Goal: Register for event/course

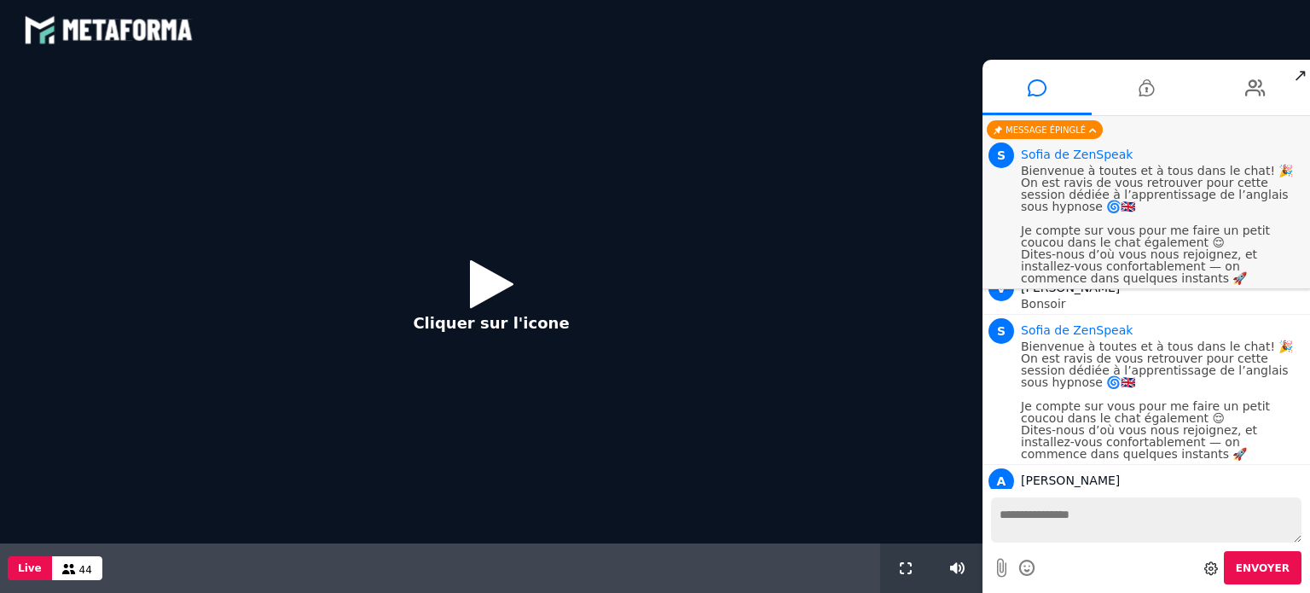
scroll to position [1177, 0]
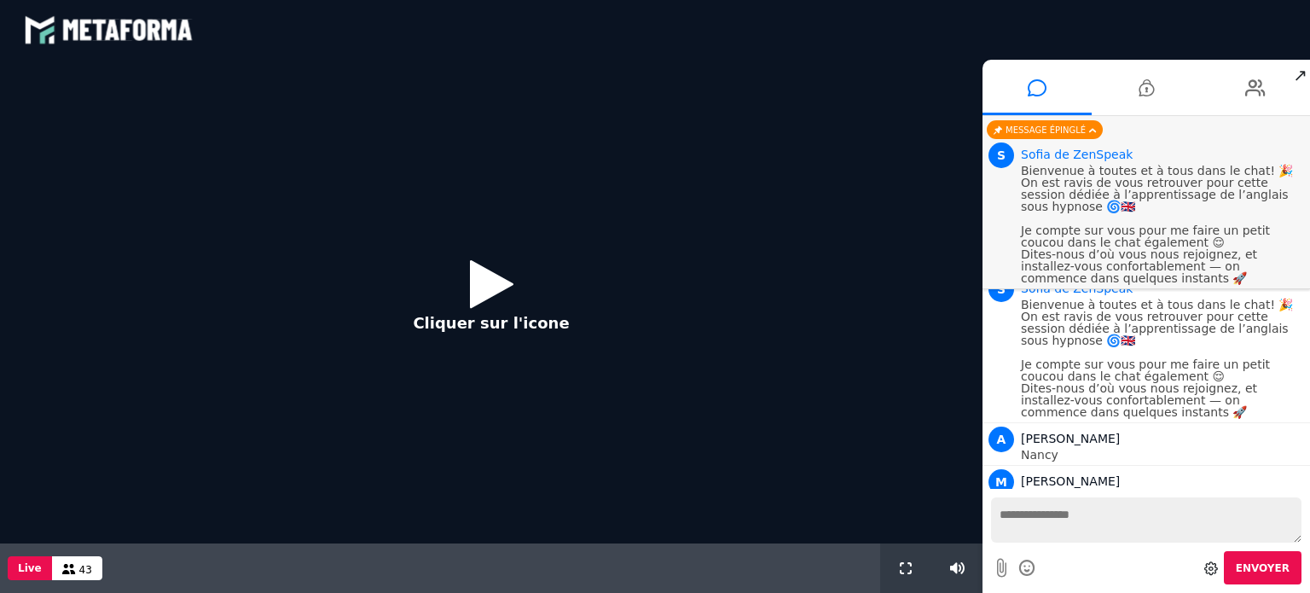
click at [477, 279] on icon at bounding box center [491, 283] width 43 height 55
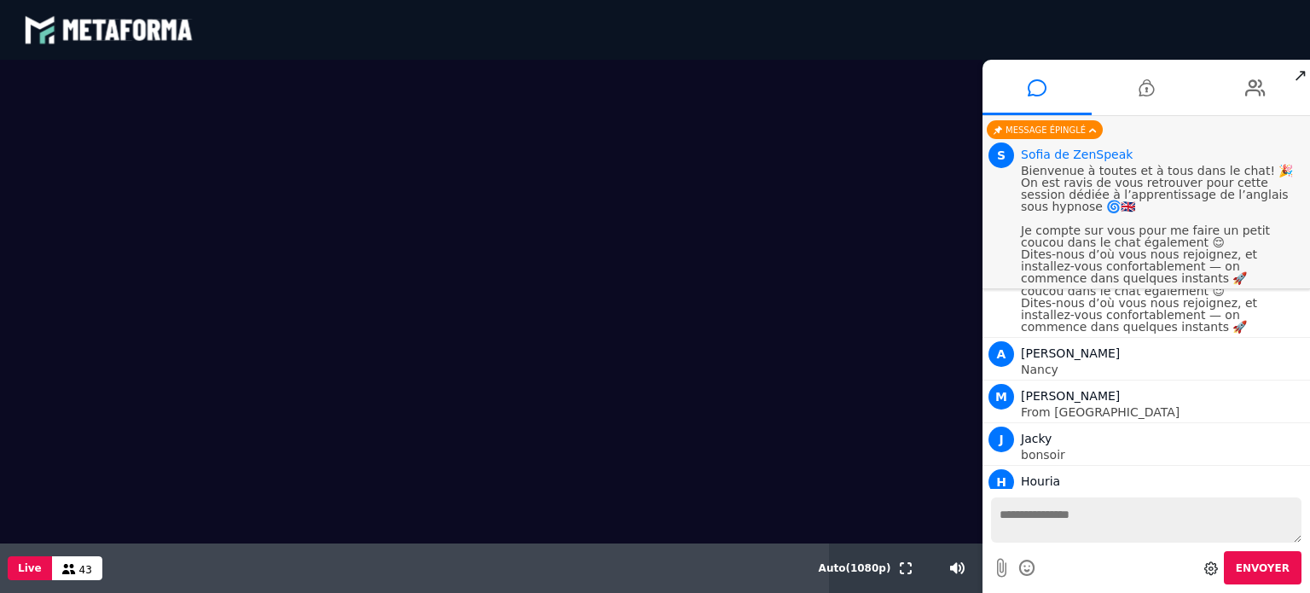
scroll to position [1305, 0]
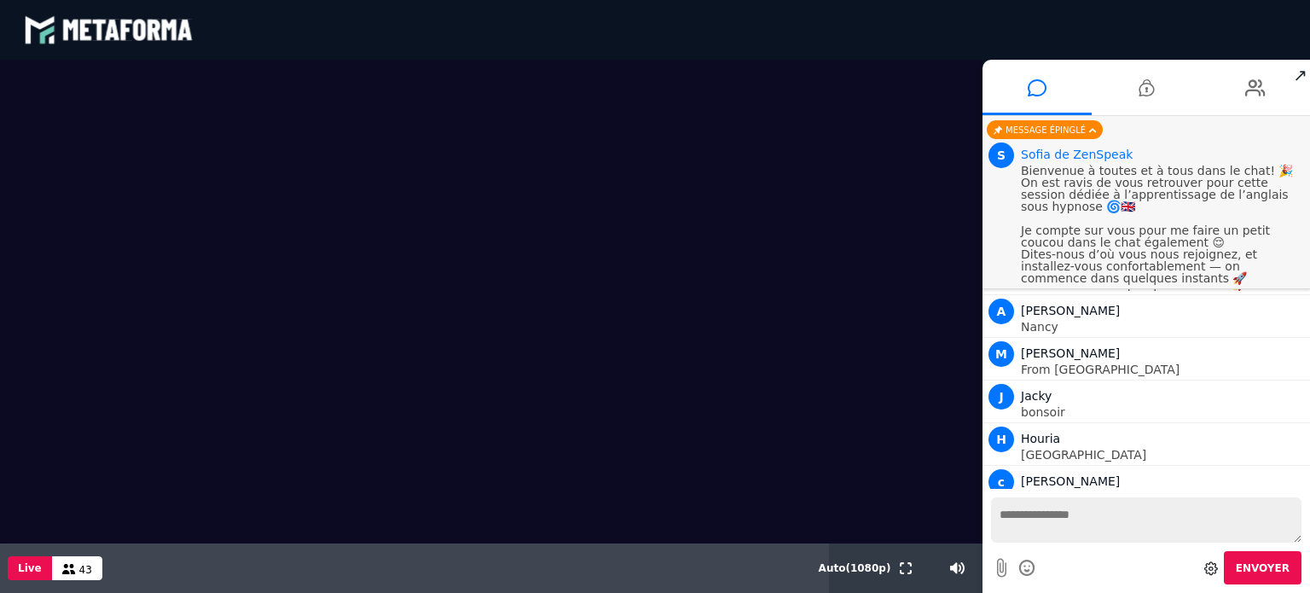
click at [1051, 515] on textarea at bounding box center [1146, 519] width 310 height 45
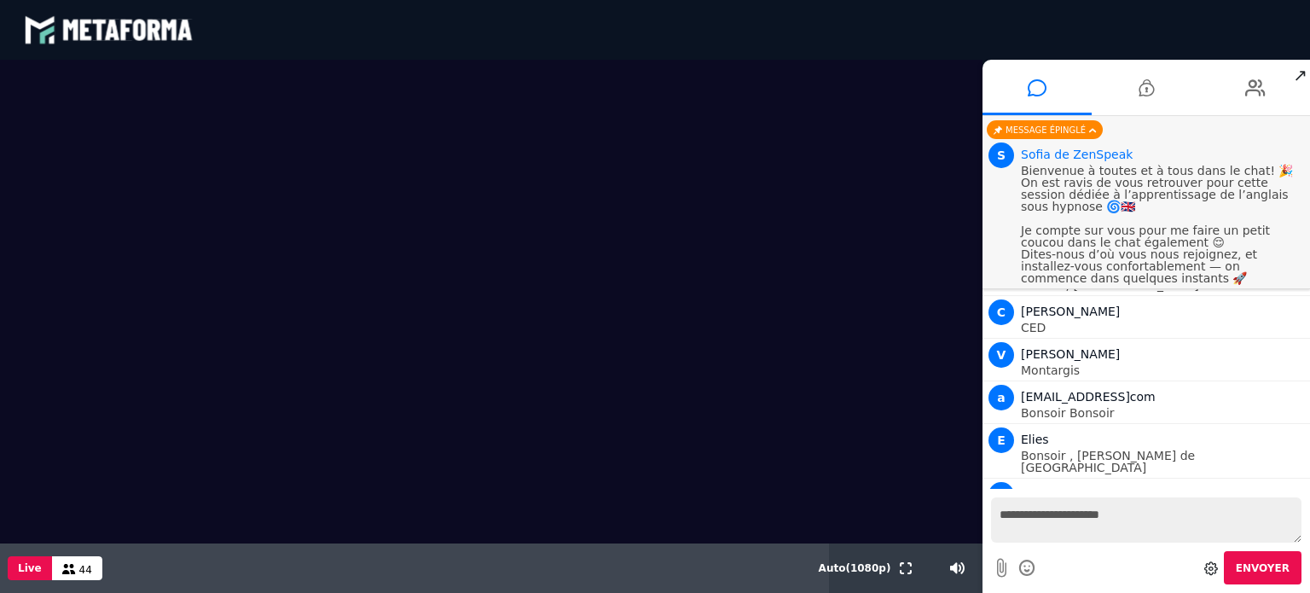
type textarea "**********"
click at [1290, 570] on button "Envoyer" at bounding box center [1263, 567] width 78 height 33
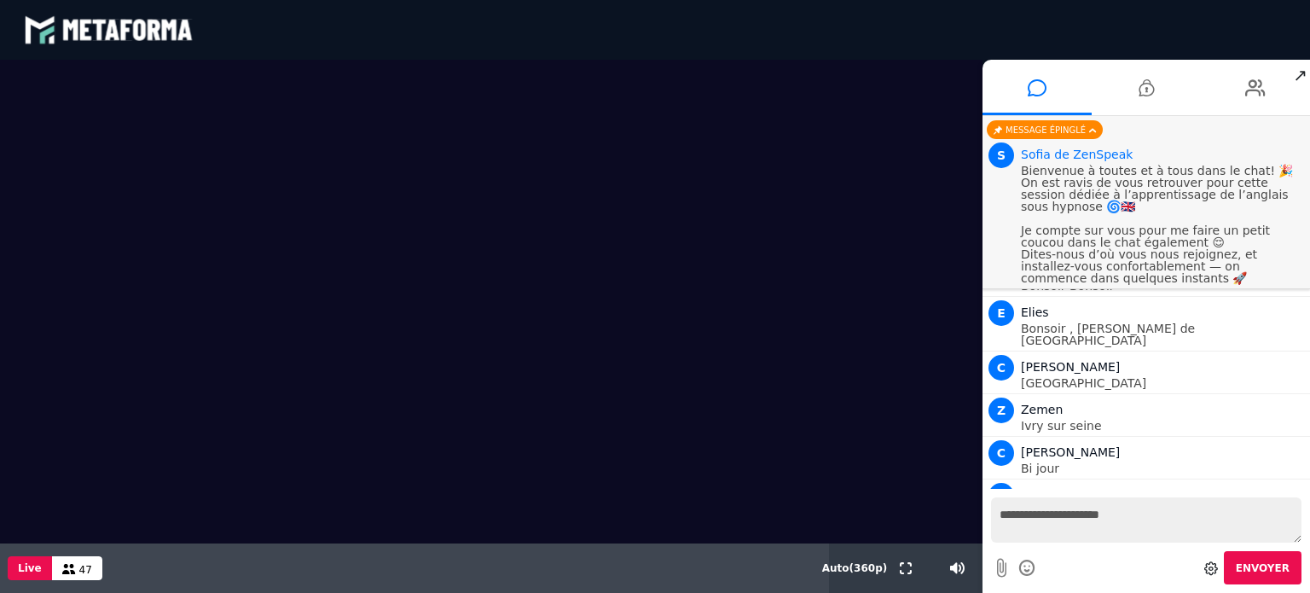
scroll to position [1687, 0]
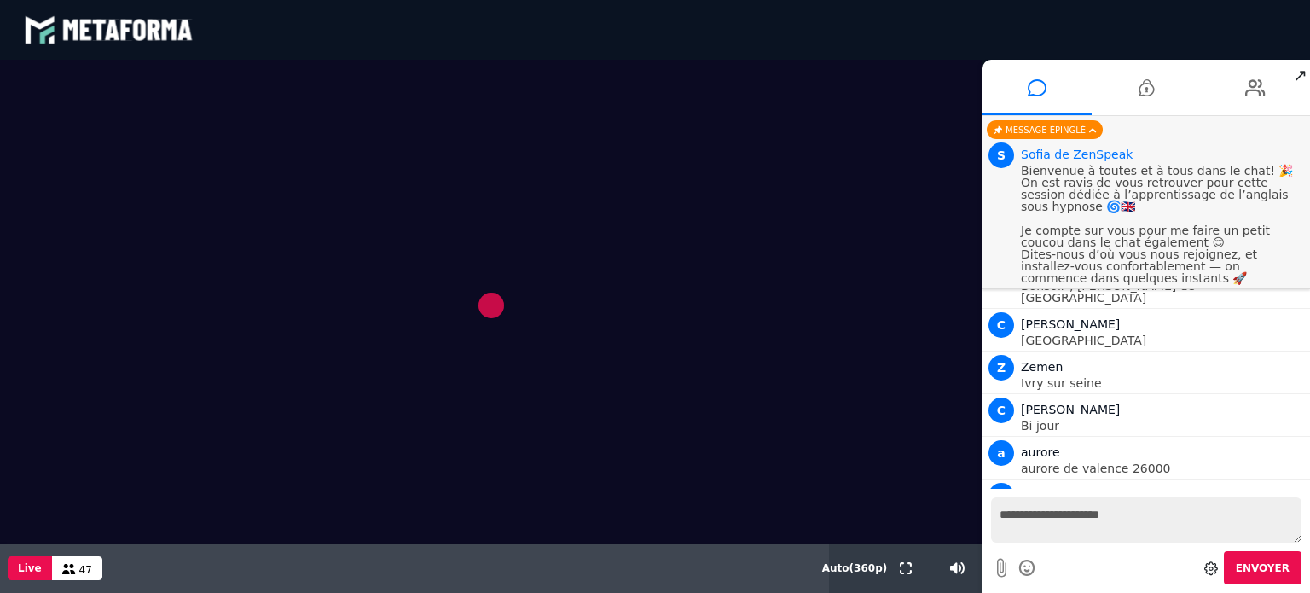
click at [674, 361] on video at bounding box center [491, 301] width 982 height 483
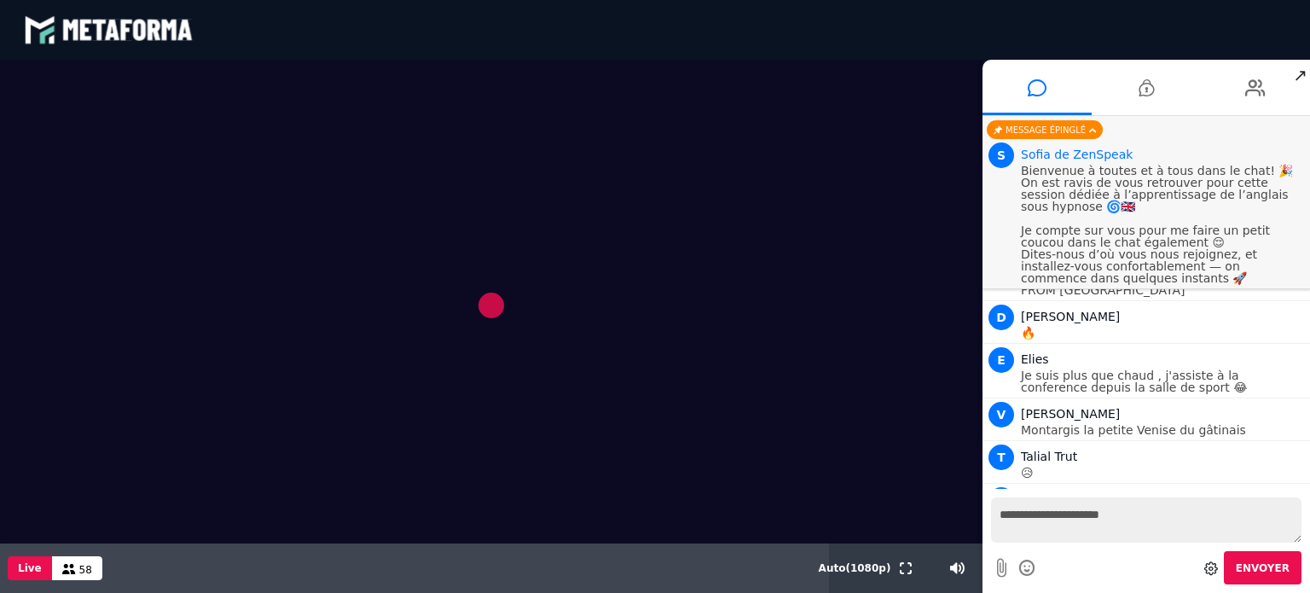
scroll to position [2953, 0]
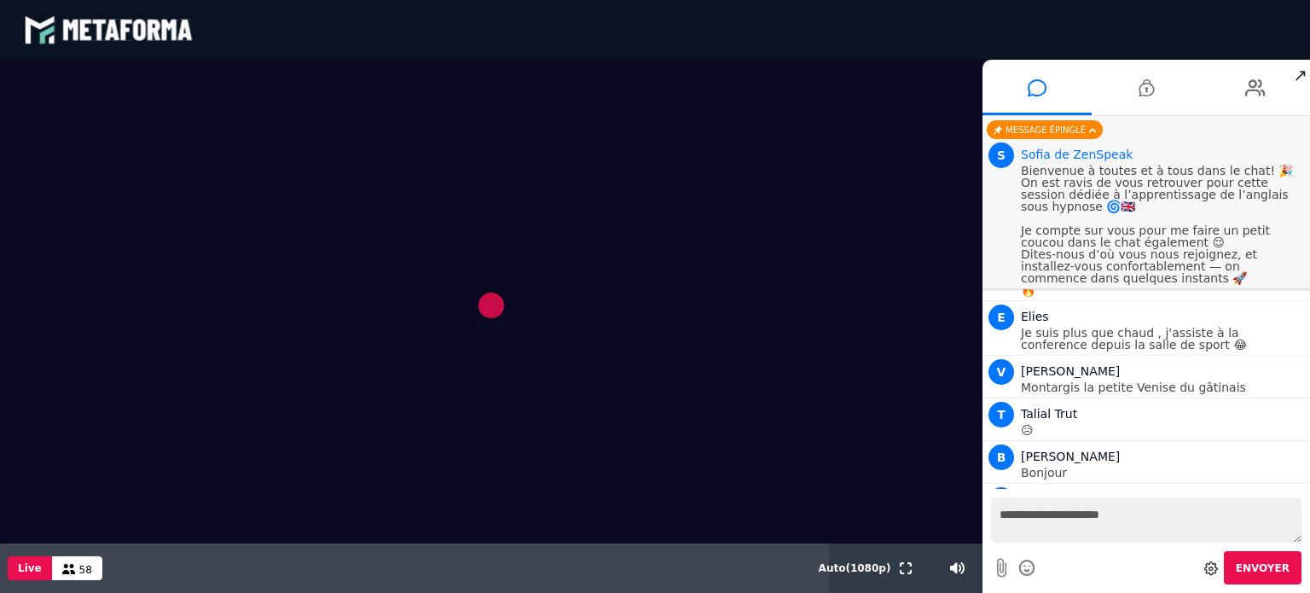
click at [506, 326] on video at bounding box center [491, 301] width 982 height 483
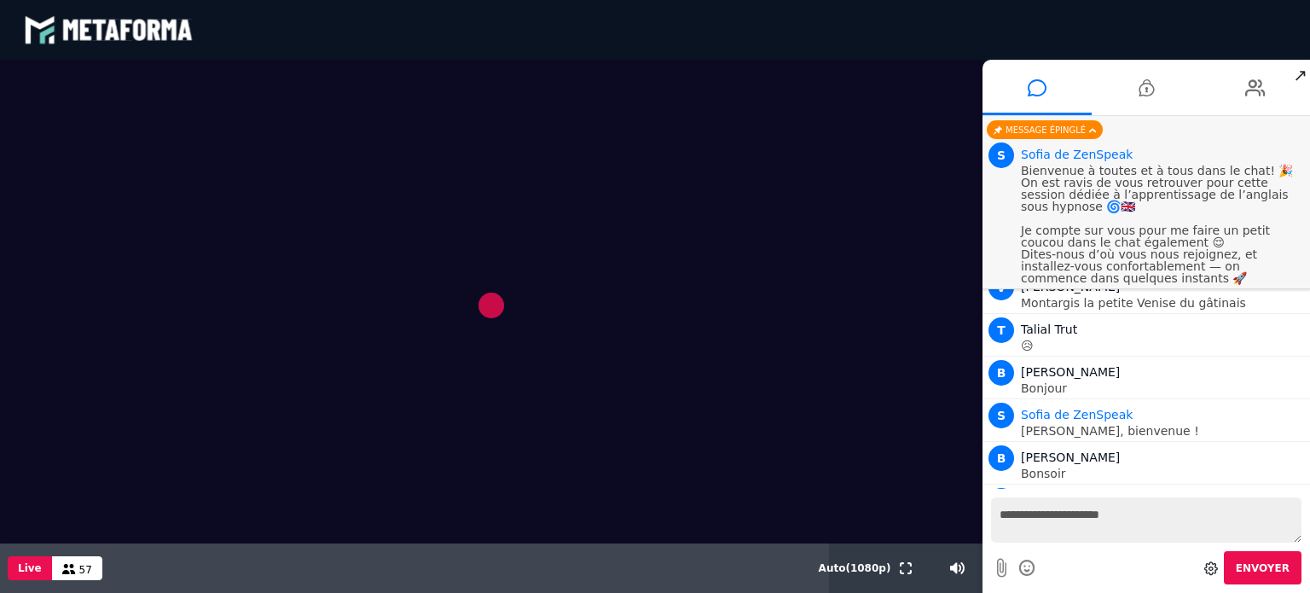
scroll to position [3080, 0]
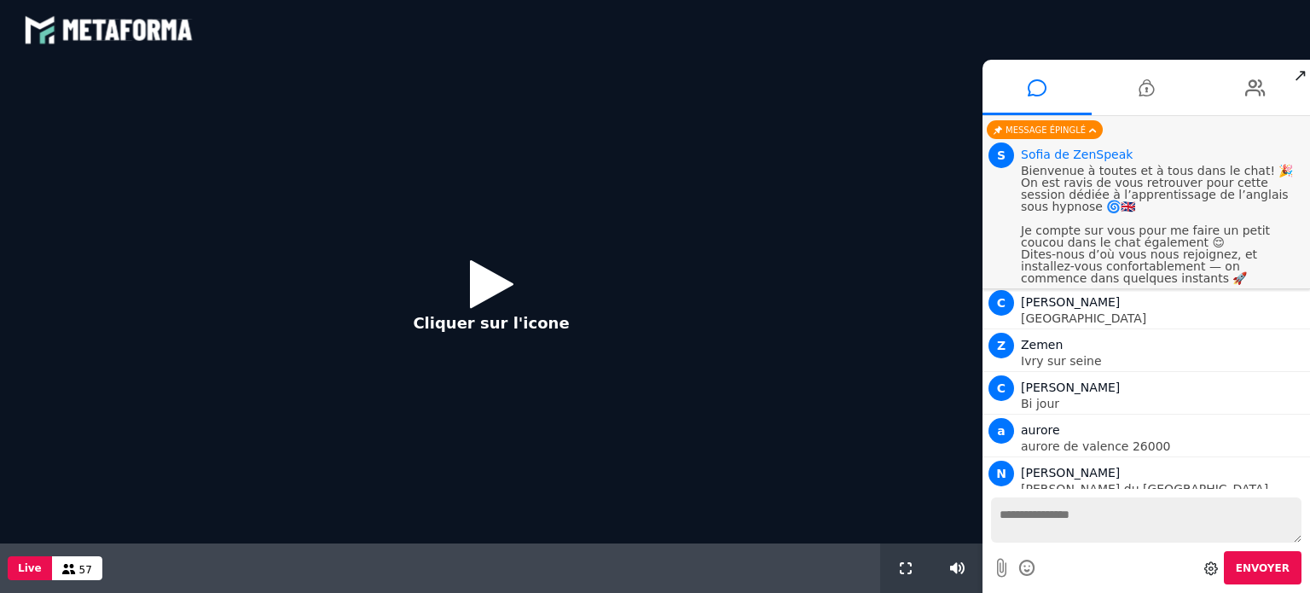
scroll to position [1402, 0]
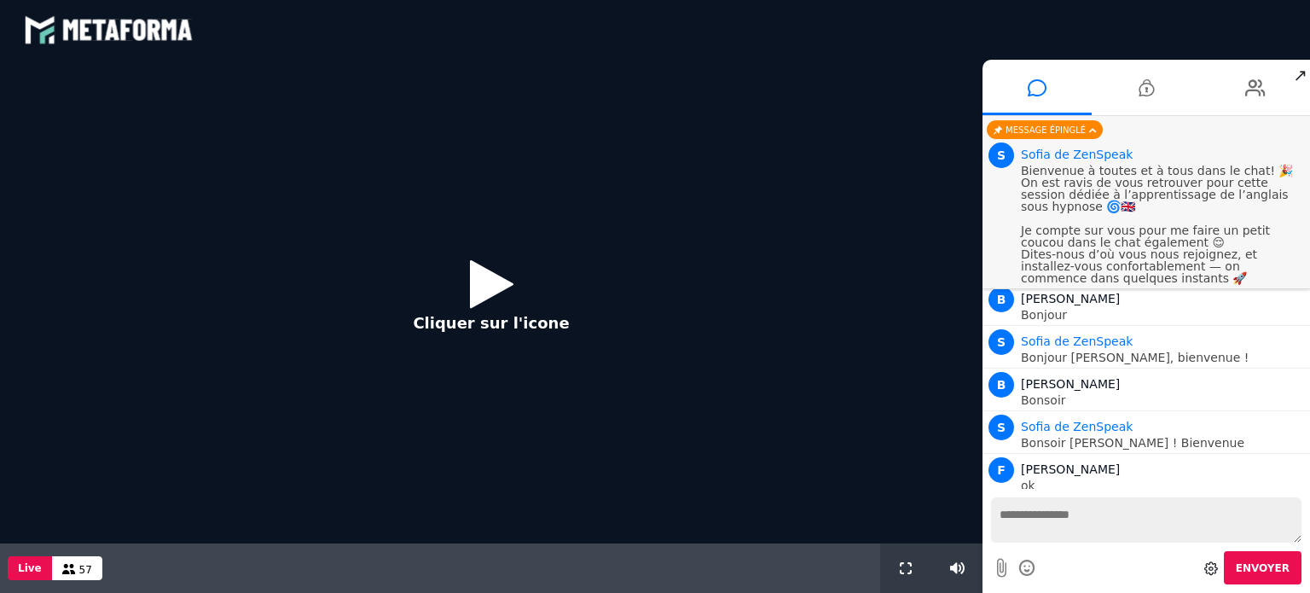
drag, startPoint x: 475, startPoint y: 265, endPoint x: 472, endPoint y: 276, distance: 11.4
click at [474, 267] on icon at bounding box center [491, 283] width 43 height 55
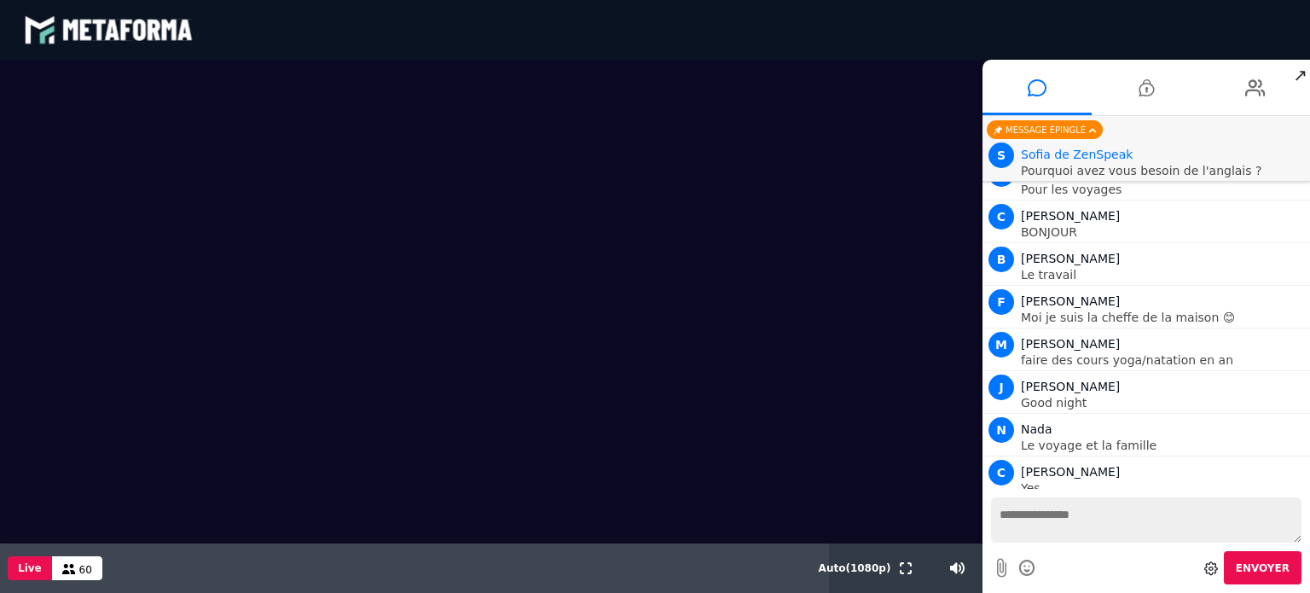
scroll to position [2061, 0]
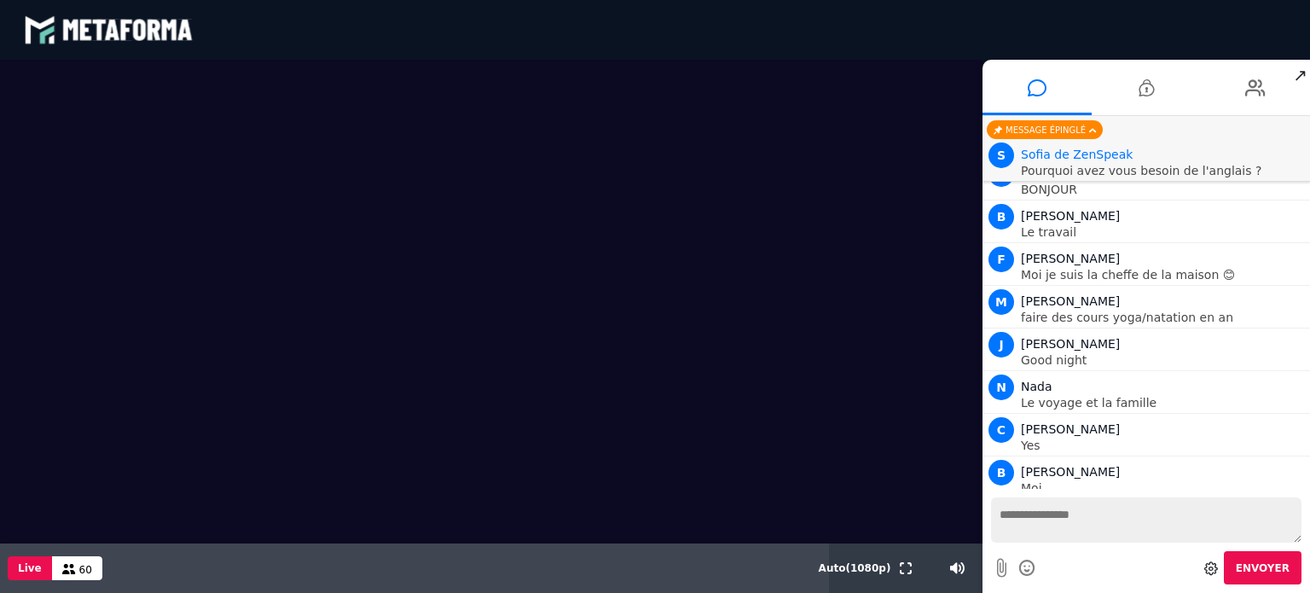
click at [998, 516] on textarea at bounding box center [1146, 519] width 310 height 45
click at [999, 515] on textarea at bounding box center [1146, 519] width 310 height 45
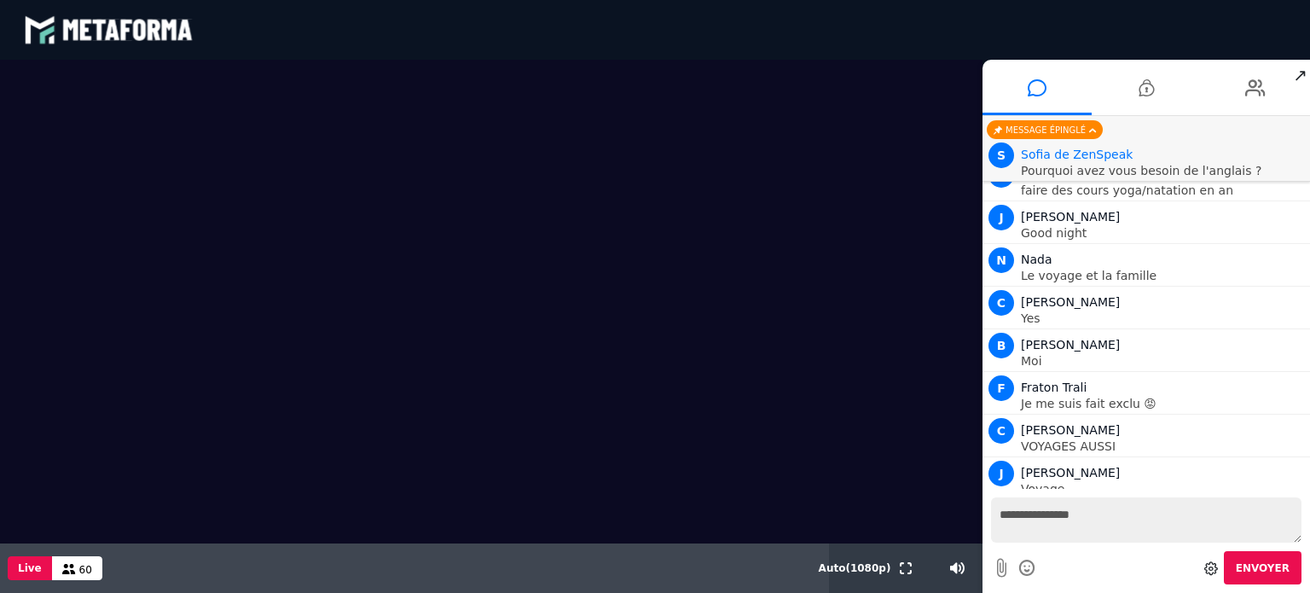
scroll to position [2231, 0]
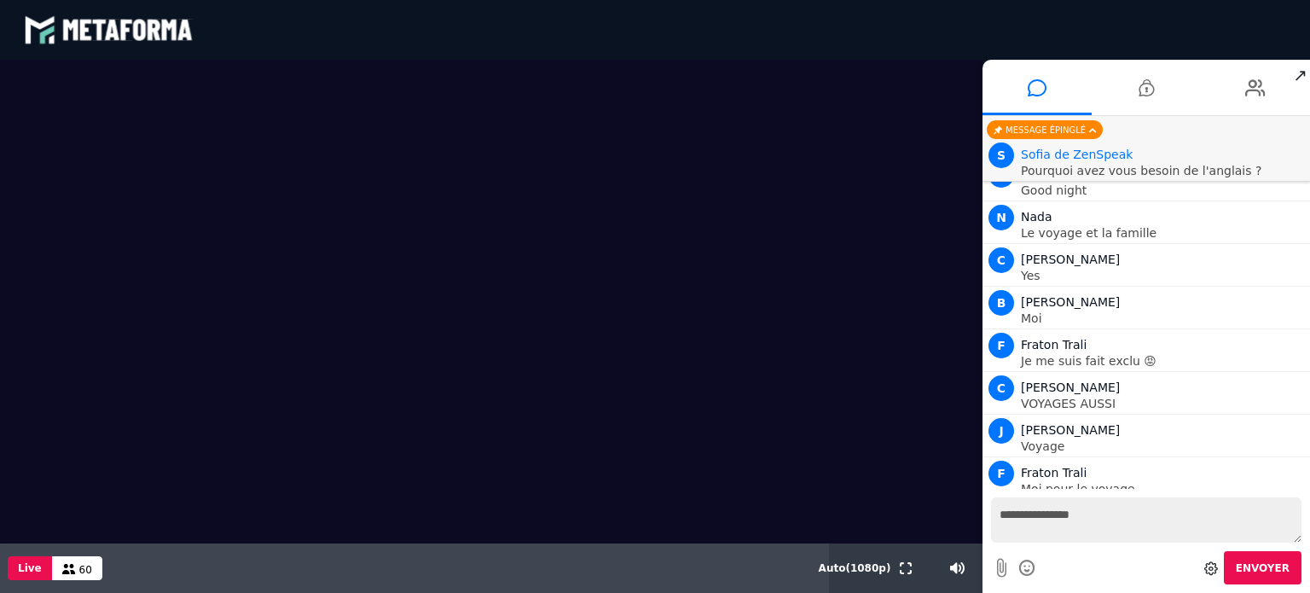
type textarea "**********"
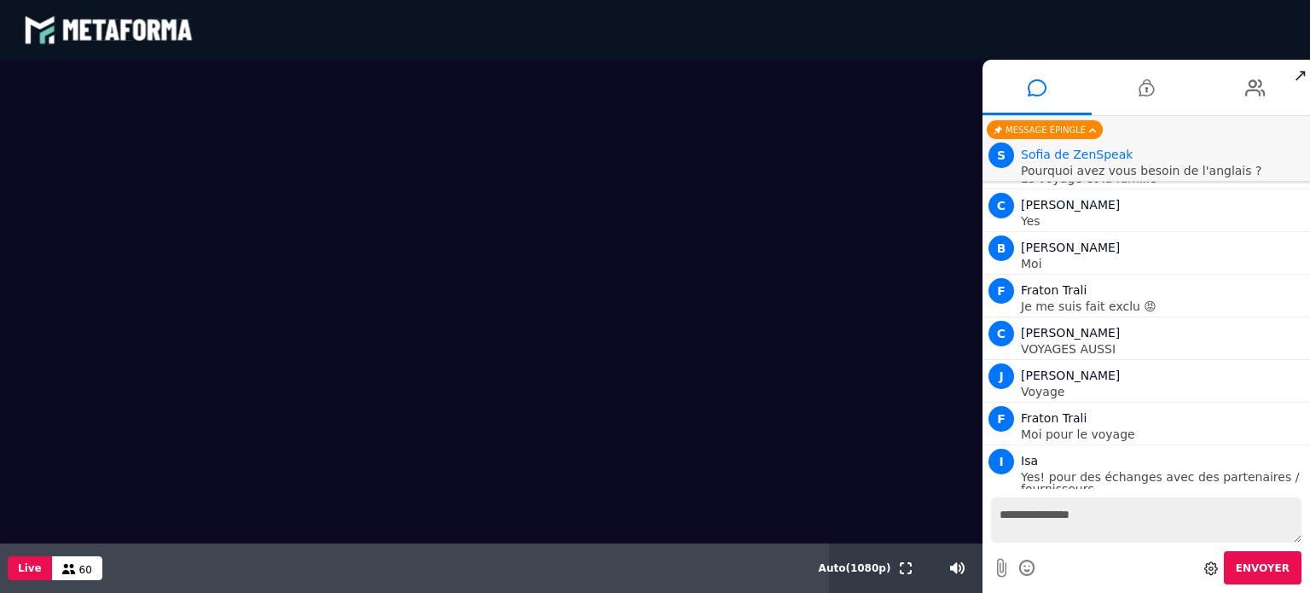
click at [1257, 563] on span "Envoyer" at bounding box center [1263, 568] width 54 height 12
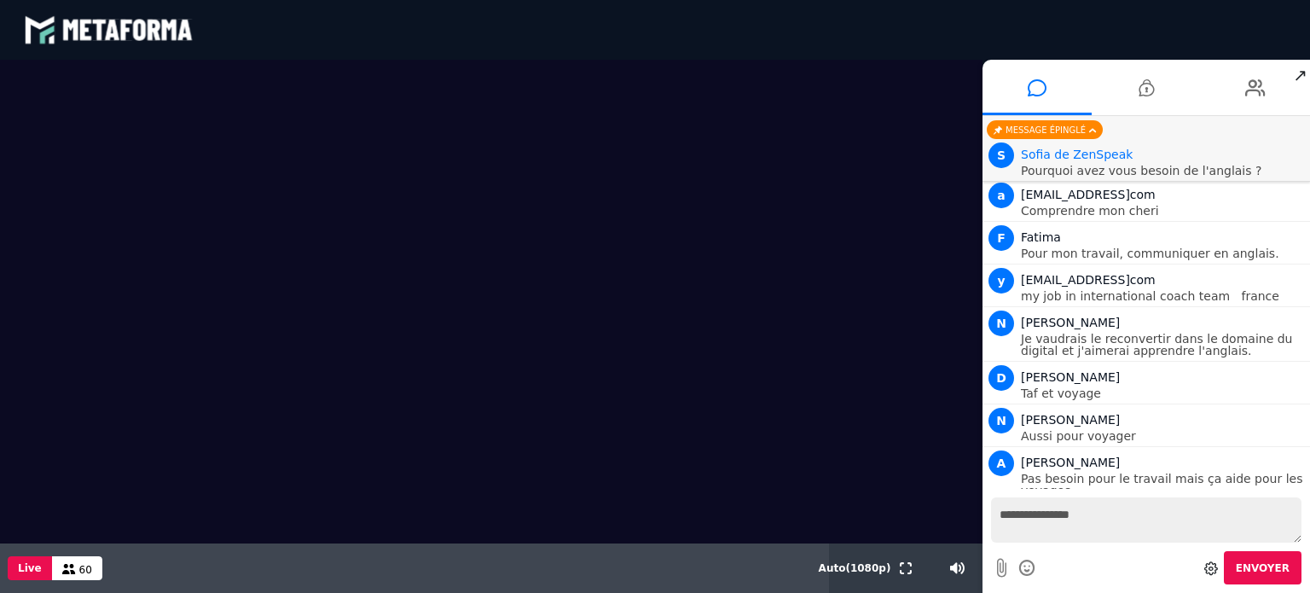
scroll to position [2831, 0]
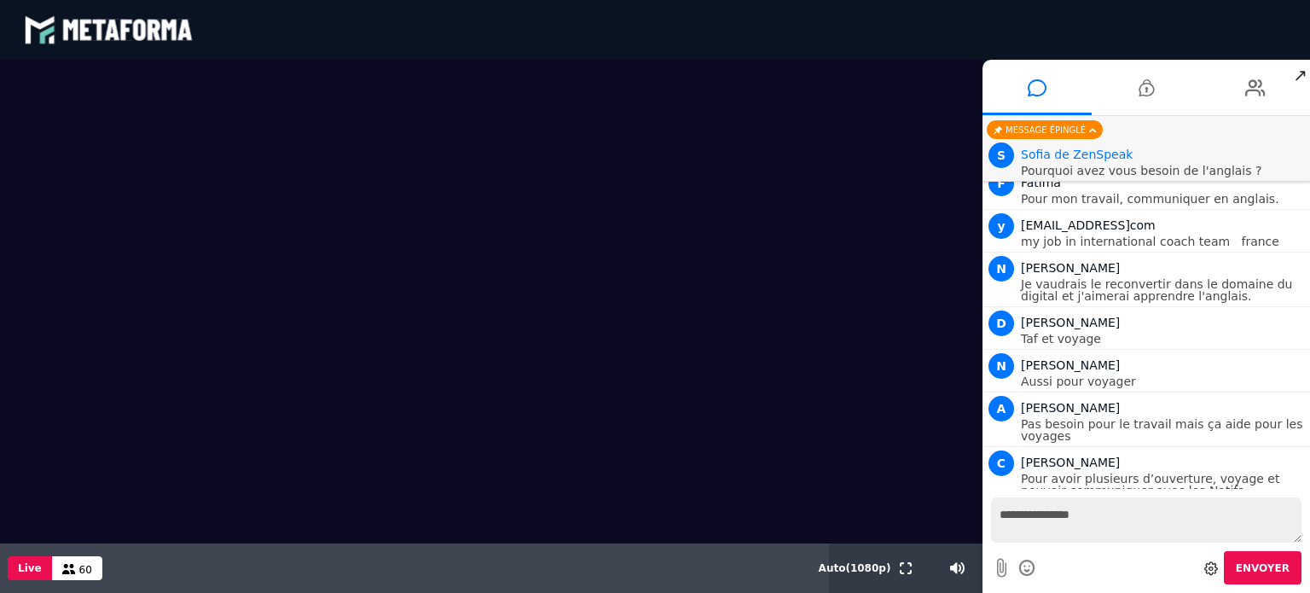
click at [1032, 516] on textarea "**********" at bounding box center [1146, 519] width 310 height 45
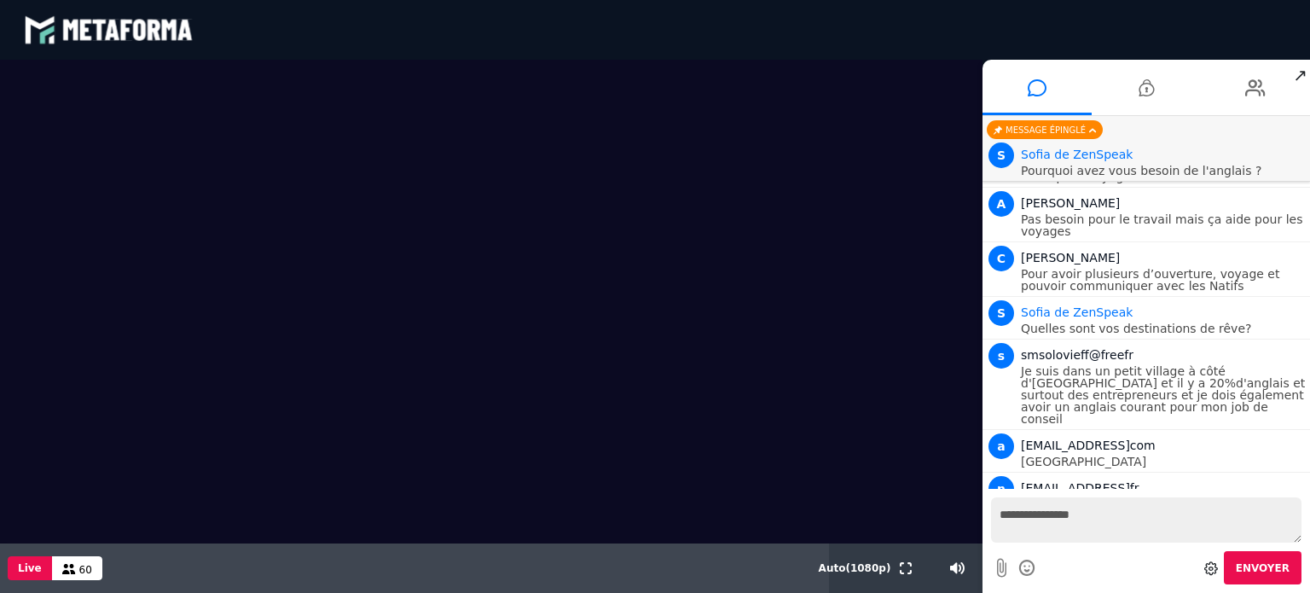
scroll to position [3001, 0]
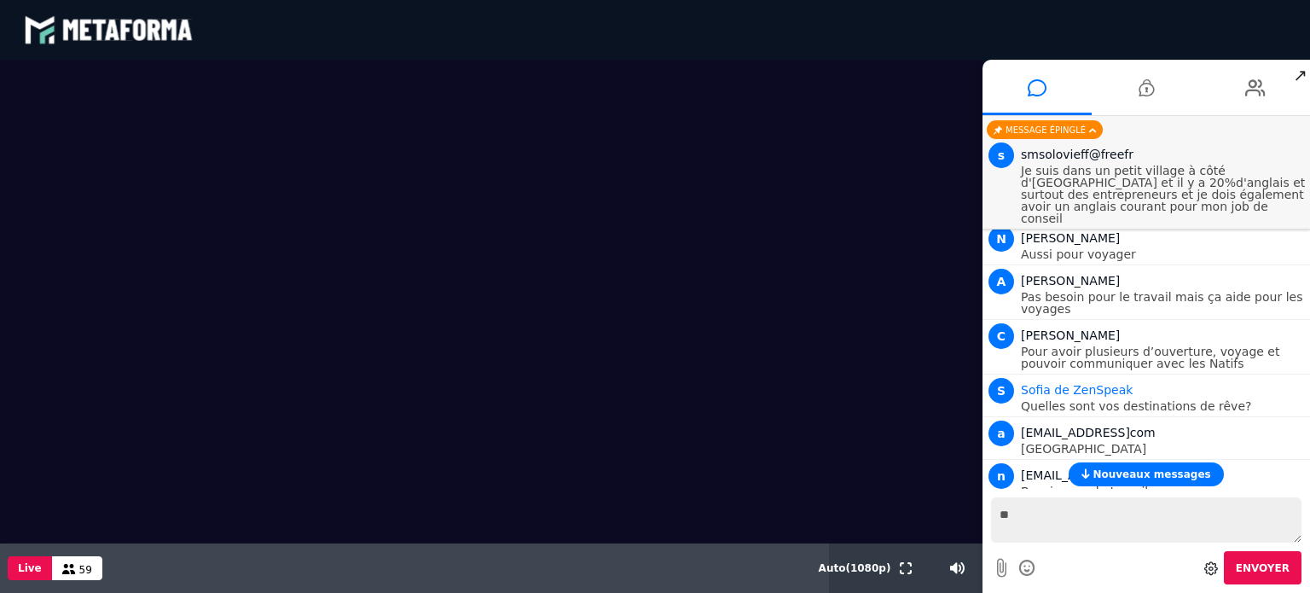
type textarea "*"
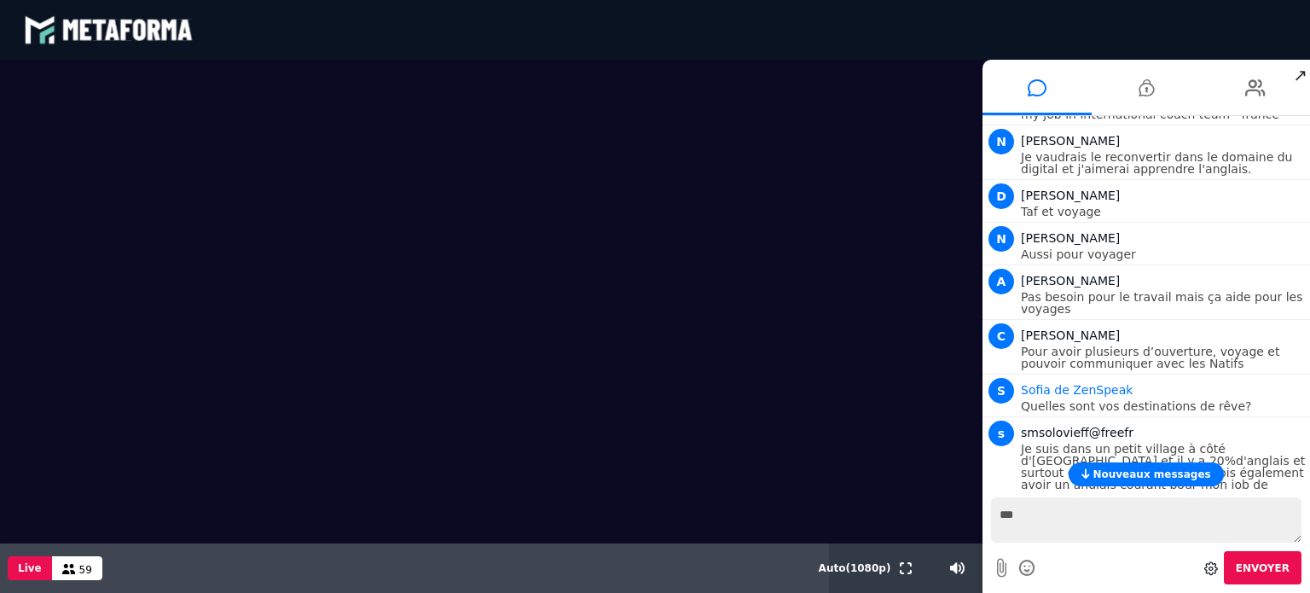
type textarea "***"
click at [1271, 567] on span "Envoyer" at bounding box center [1263, 568] width 54 height 12
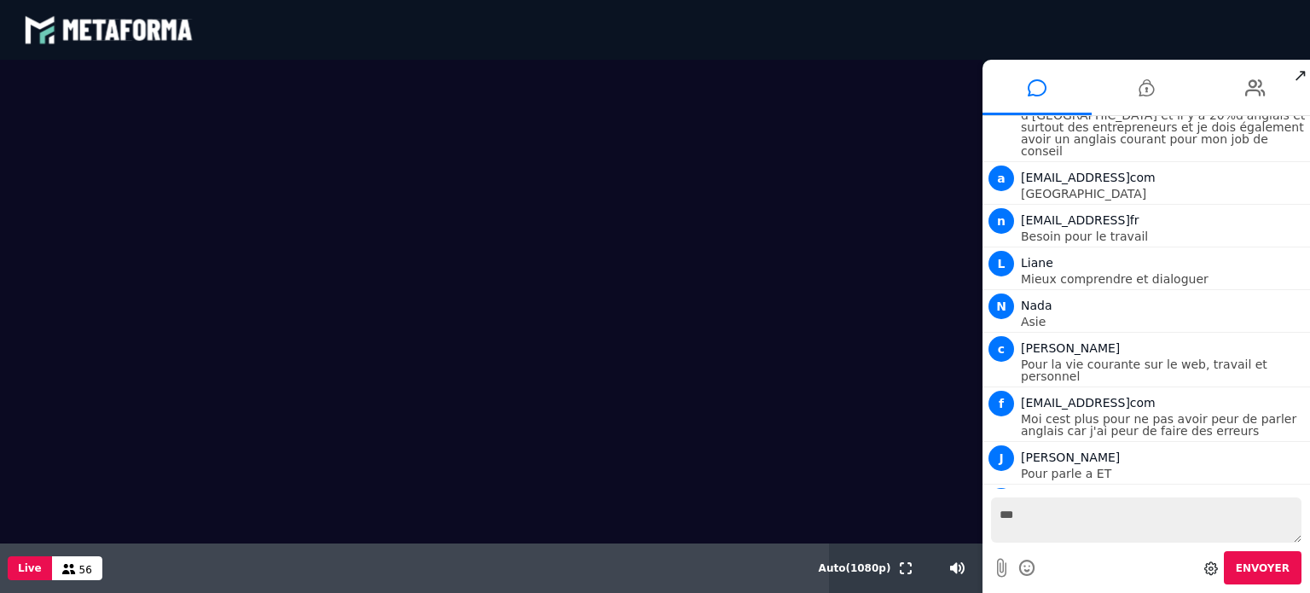
scroll to position [3267, 0]
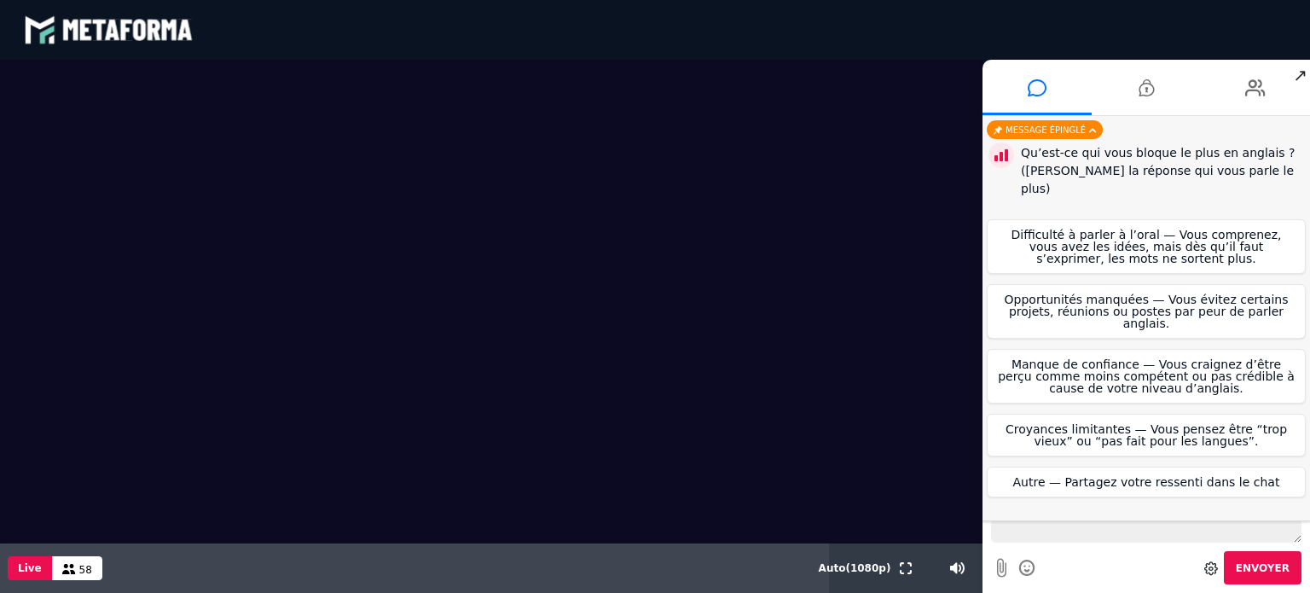
click at [498, 241] on video at bounding box center [491, 301] width 982 height 483
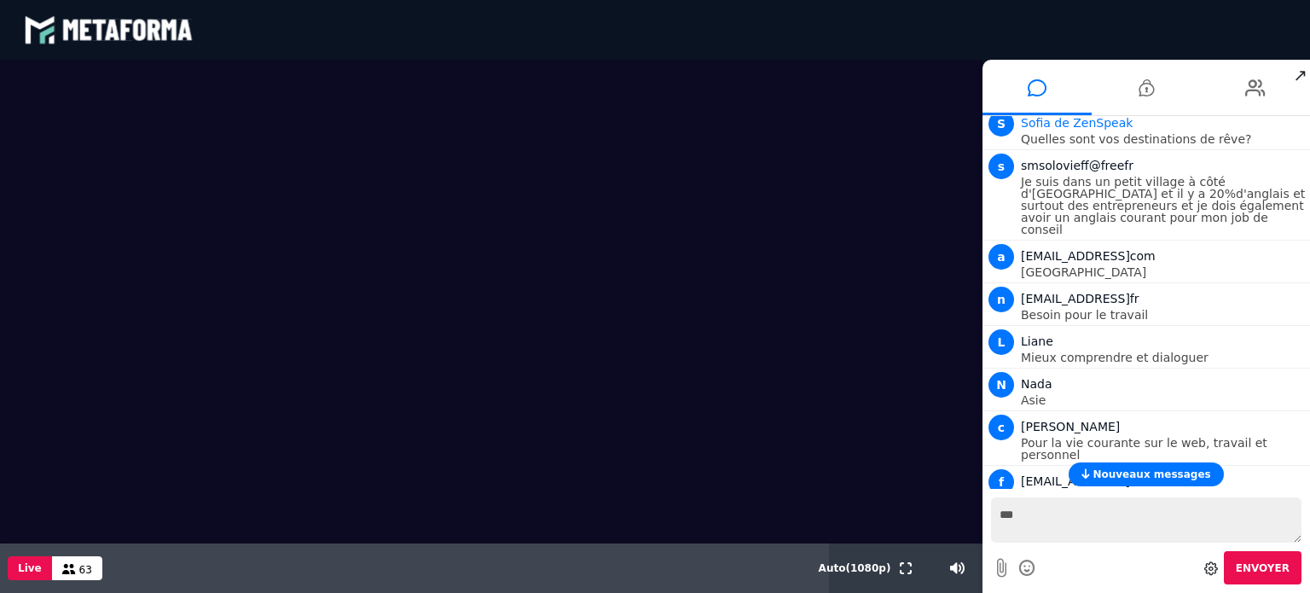
click at [954, 329] on video at bounding box center [491, 301] width 982 height 483
click at [1030, 517] on textarea "***" at bounding box center [1146, 519] width 310 height 45
type textarea "***"
click at [1249, 567] on span "Envoyer" at bounding box center [1263, 568] width 54 height 12
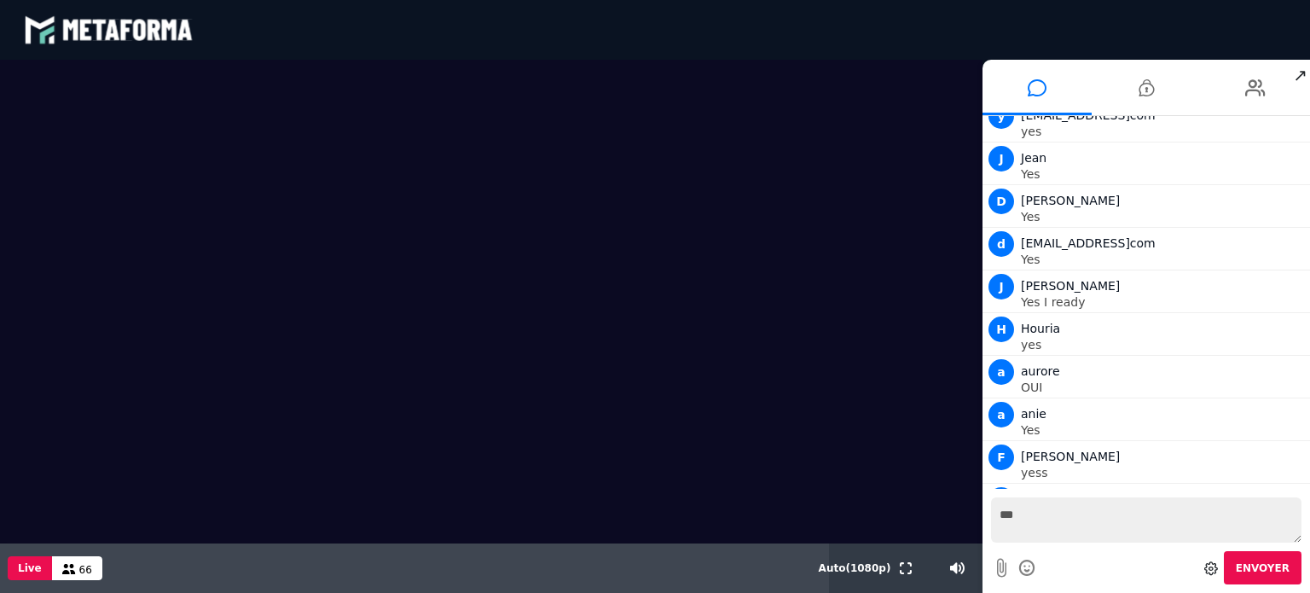
scroll to position [8465, 0]
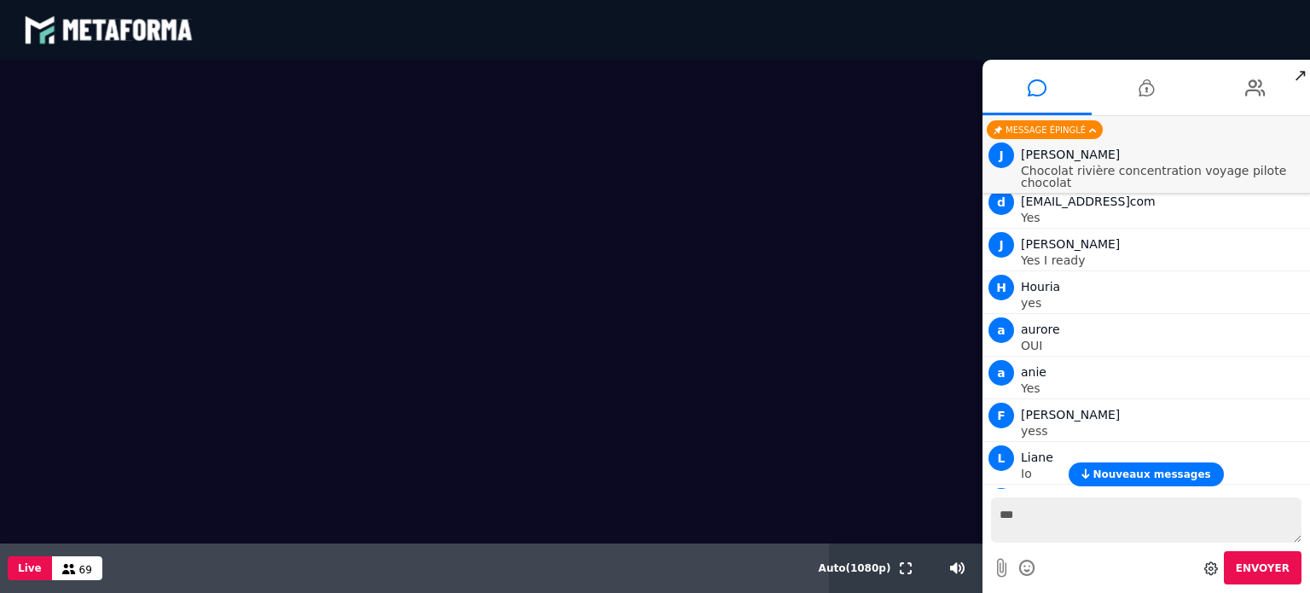
click at [1022, 518] on textarea "***" at bounding box center [1146, 519] width 310 height 45
type textarea "**********"
click at [1266, 568] on span "Envoyer" at bounding box center [1263, 568] width 54 height 12
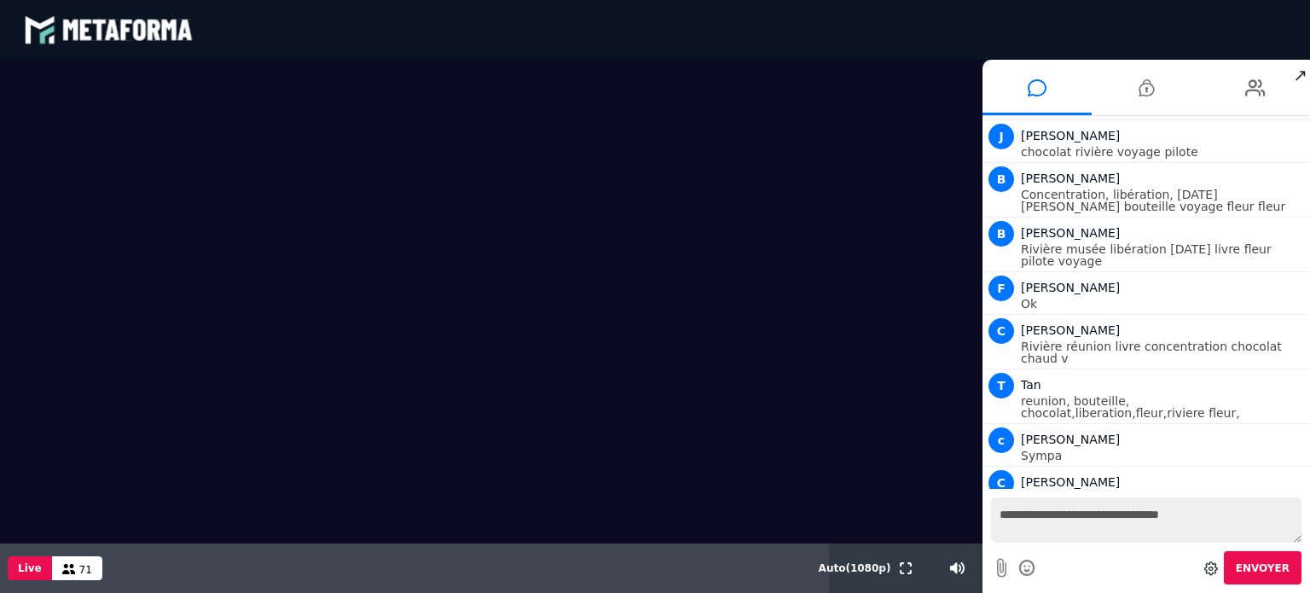
scroll to position [10767, 0]
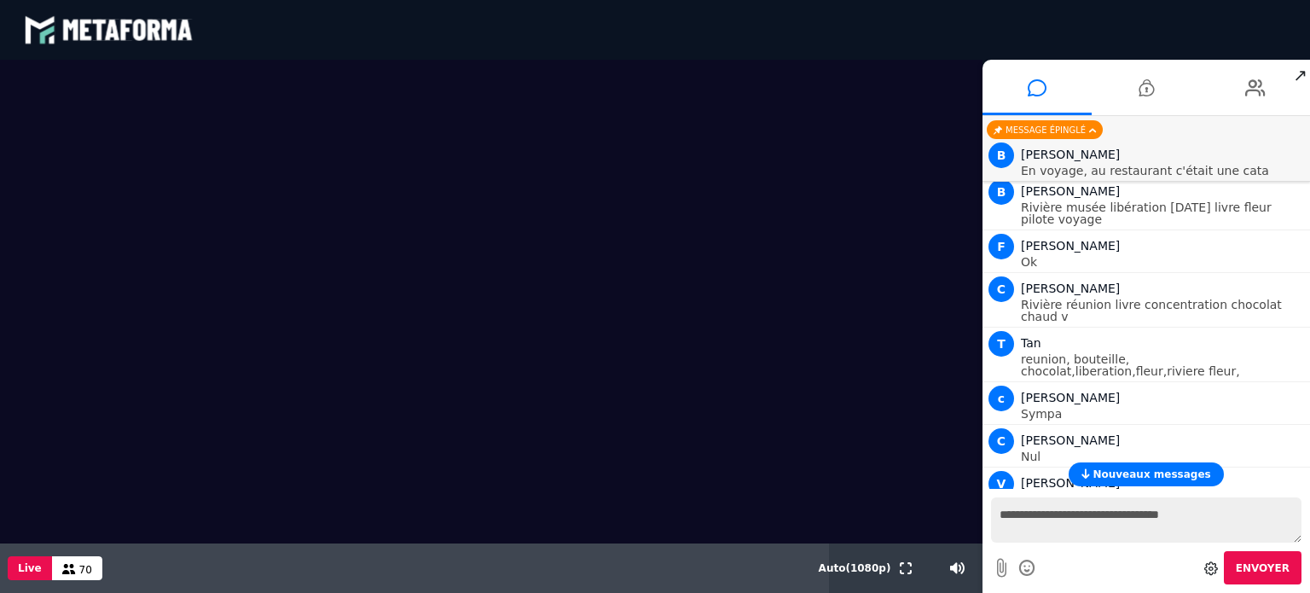
click at [1010, 518] on textarea "**********" at bounding box center [1146, 519] width 310 height 45
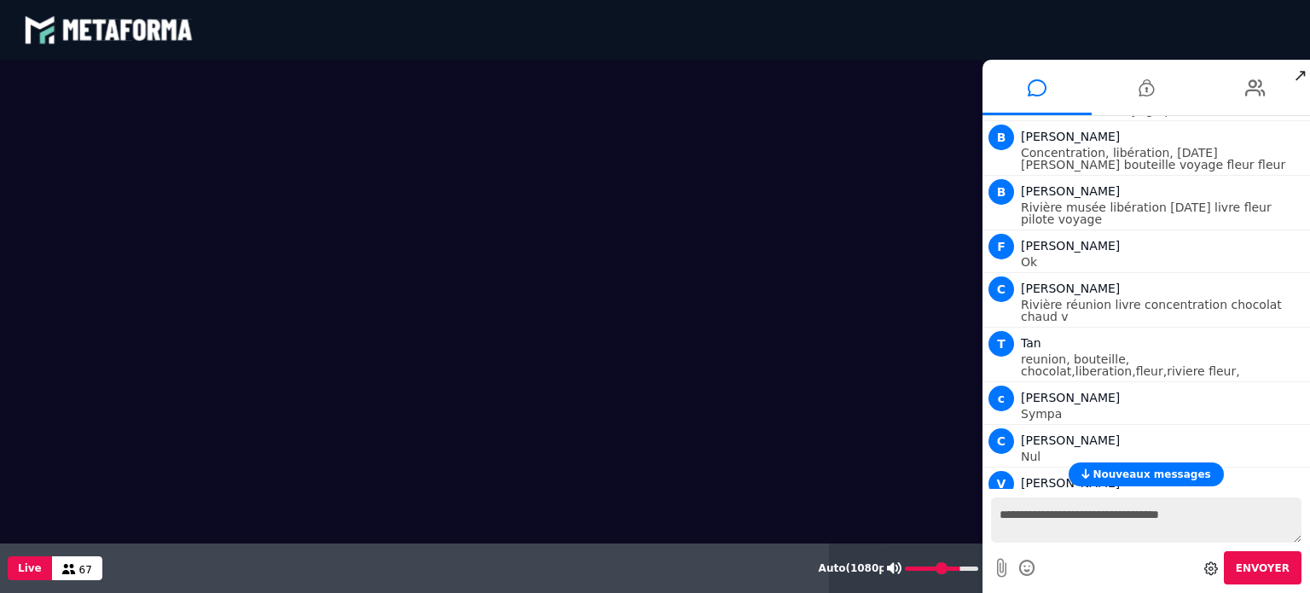
click at [967, 566] on input "range" at bounding box center [941, 568] width 73 height 4
type input "***"
drag, startPoint x: 975, startPoint y: 566, endPoint x: 984, endPoint y: 576, distance: 12.7
click at [0, 0] on input "range" at bounding box center [0, 0] width 0 height 0
click at [1029, 516] on textarea "**********" at bounding box center [1146, 519] width 310 height 45
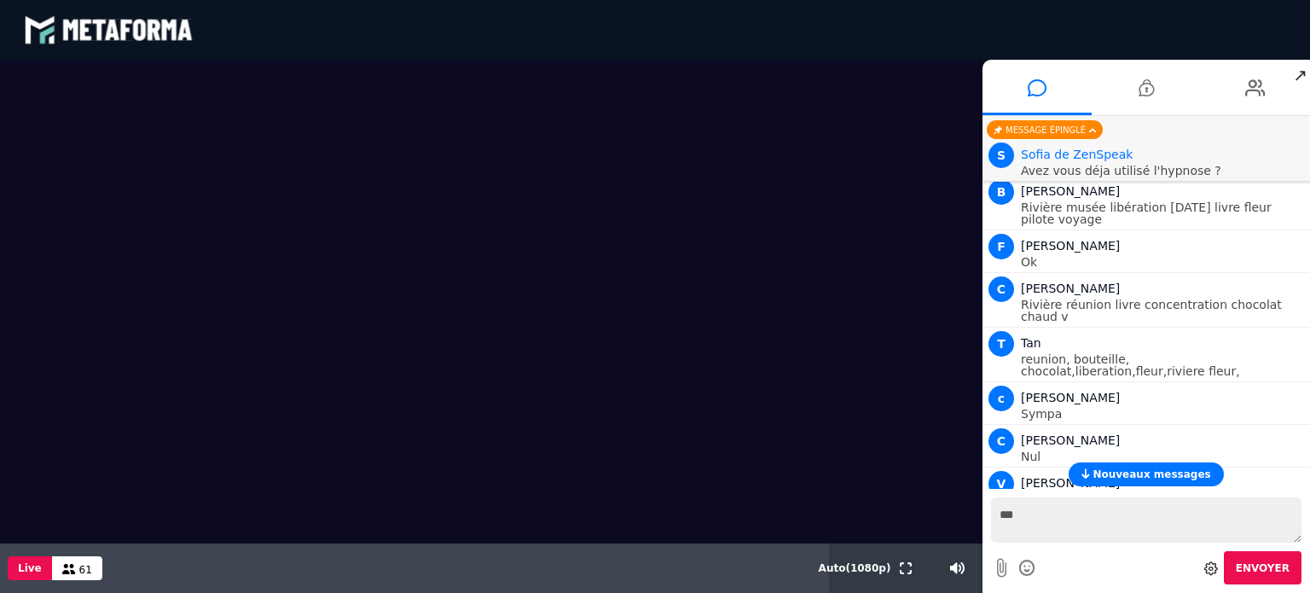
type textarea "***"
click at [1274, 562] on span "Envoyer" at bounding box center [1263, 568] width 54 height 12
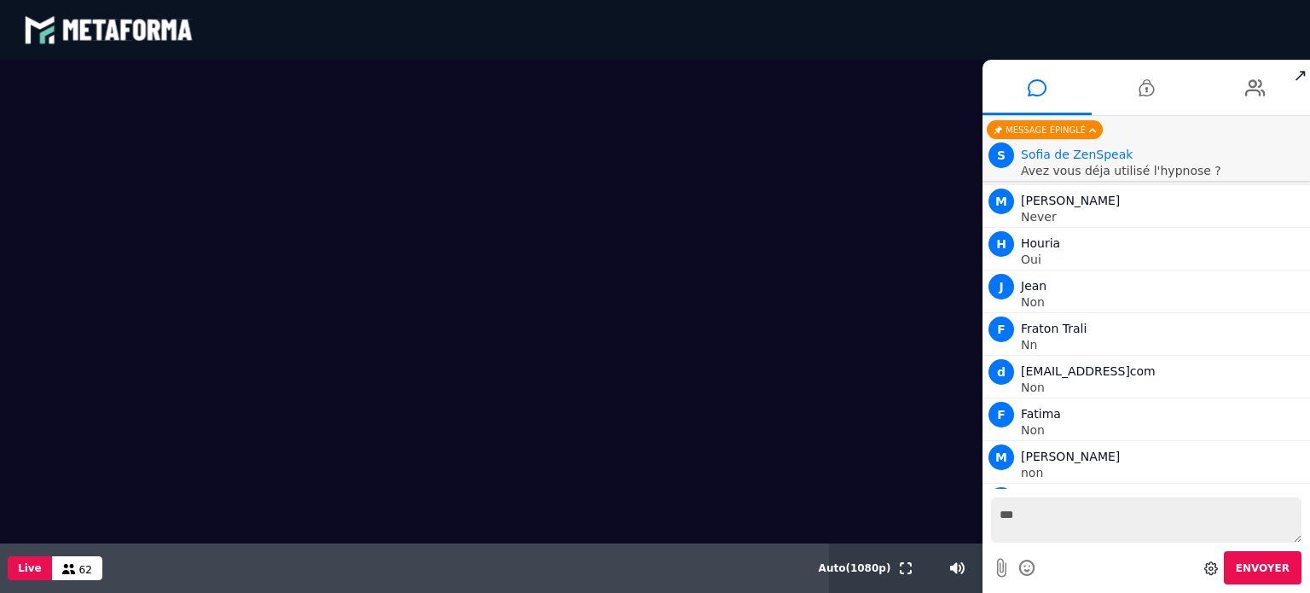
scroll to position [16102, 0]
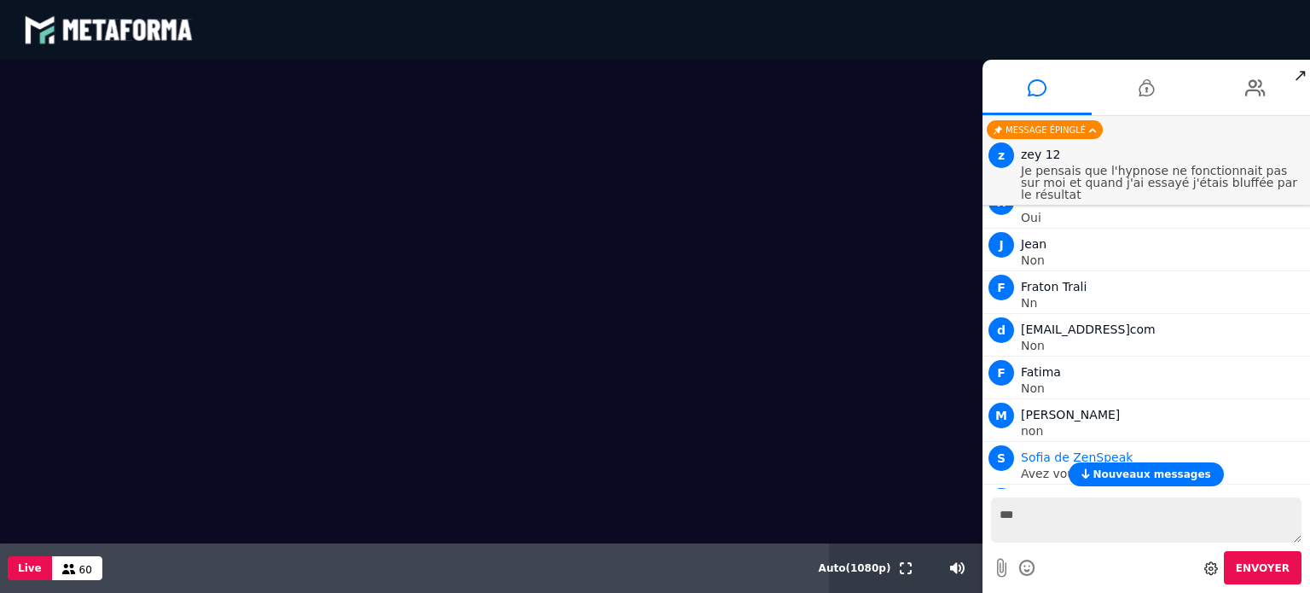
click at [173, 105] on video at bounding box center [491, 301] width 982 height 483
click at [213, 142] on video at bounding box center [491, 301] width 982 height 483
click at [210, 142] on video at bounding box center [491, 301] width 982 height 483
drag, startPoint x: 1296, startPoint y: 78, endPoint x: 862, endPoint y: 171, distance: 443.8
click at [1296, 78] on span "↗" at bounding box center [1300, 75] width 20 height 31
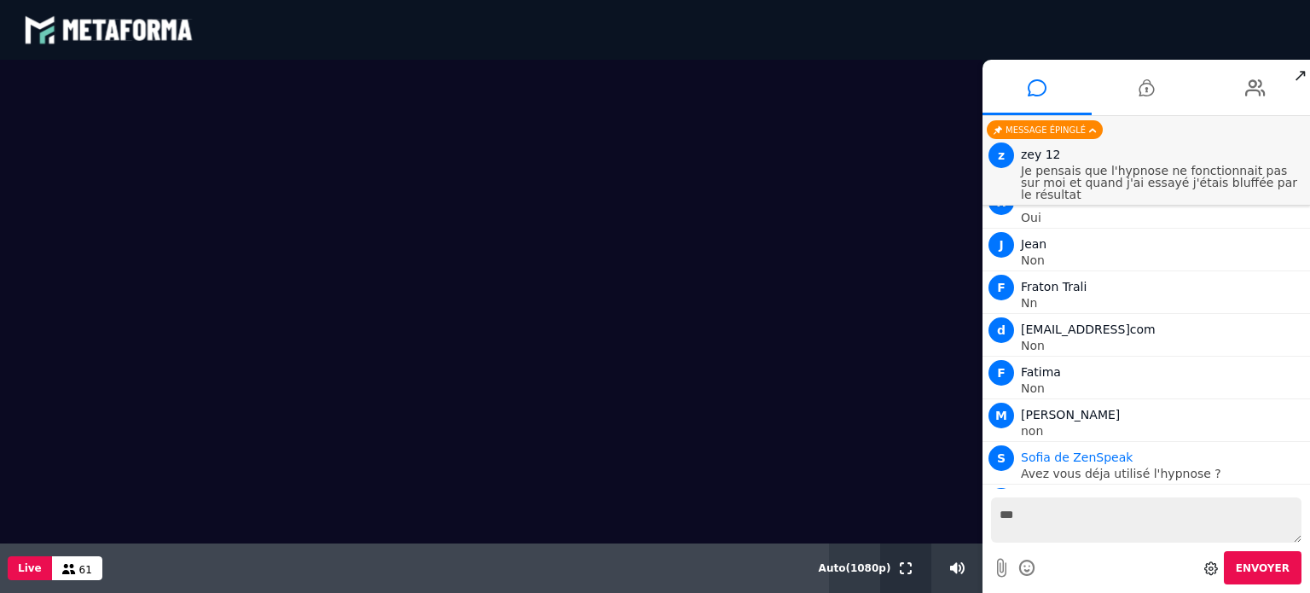
click at [912, 566] on button at bounding box center [905, 567] width 19 height 49
click at [912, 592] on iframe at bounding box center [655, 296] width 1310 height 593
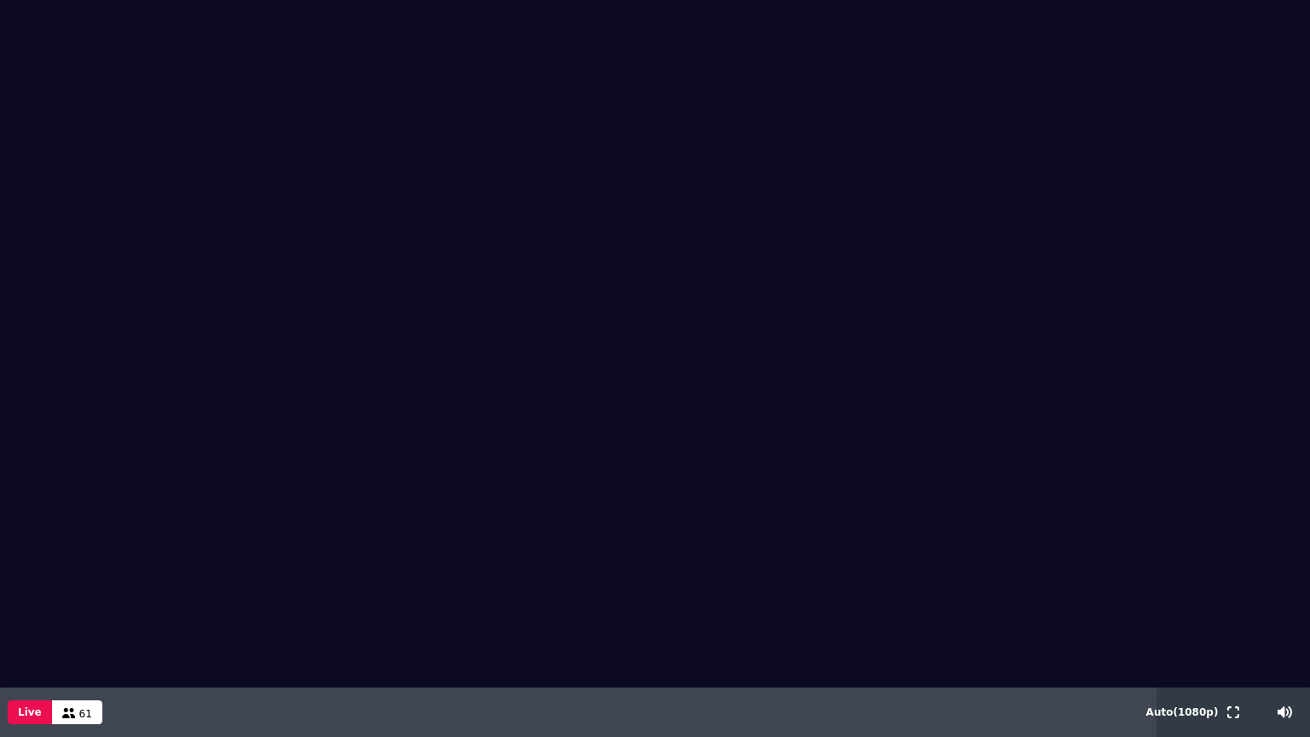
click at [205, 82] on video at bounding box center [655, 343] width 1310 height 687
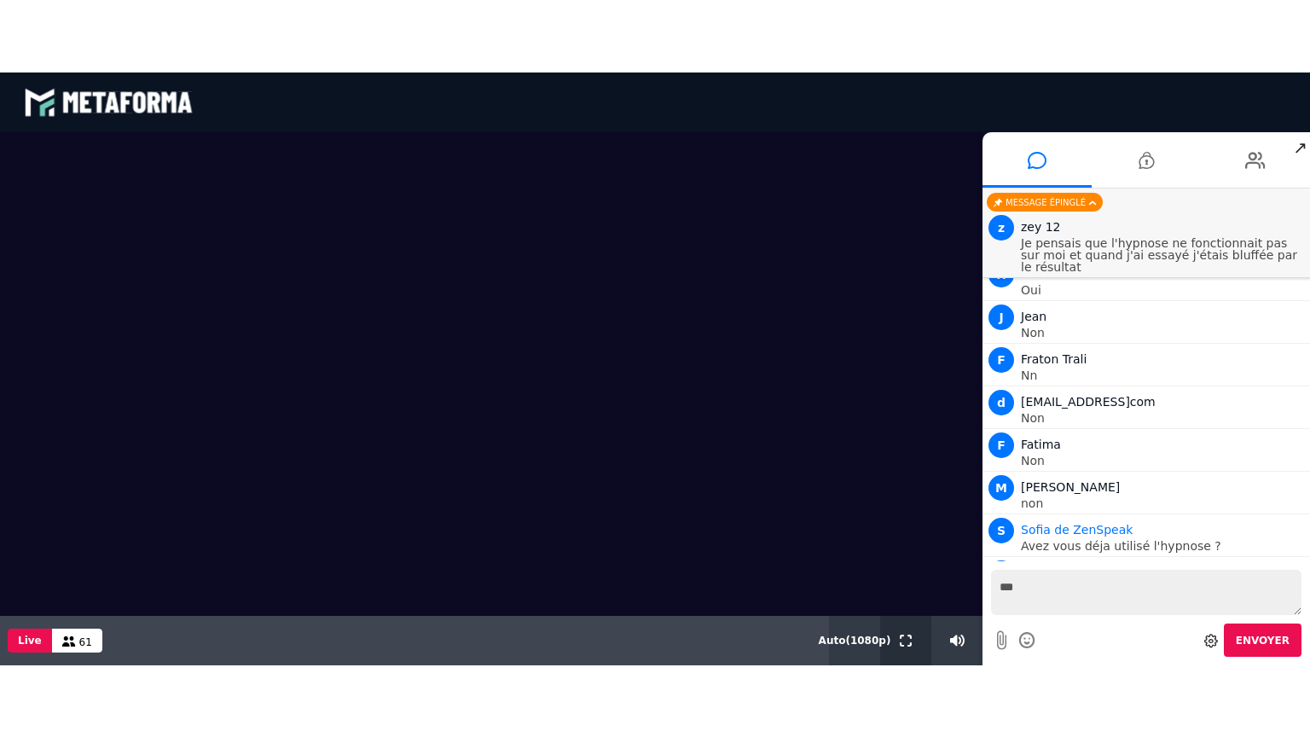
drag, startPoint x: 905, startPoint y: 646, endPoint x: 905, endPoint y: 749, distance: 103.2
click at [906, 592] on button at bounding box center [905, 639] width 19 height 49
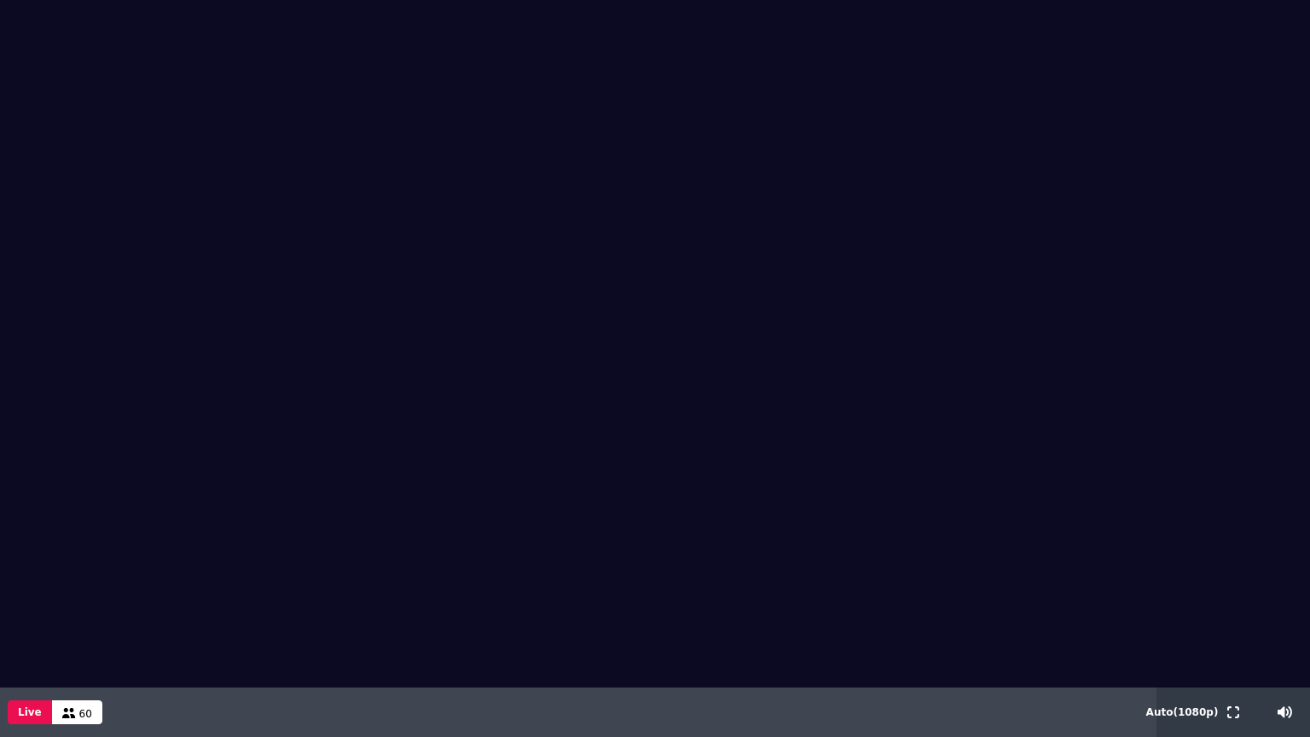
drag, startPoint x: 193, startPoint y: 84, endPoint x: 126, endPoint y: 103, distance: 69.3
click at [126, 103] on video at bounding box center [655, 343] width 1310 height 687
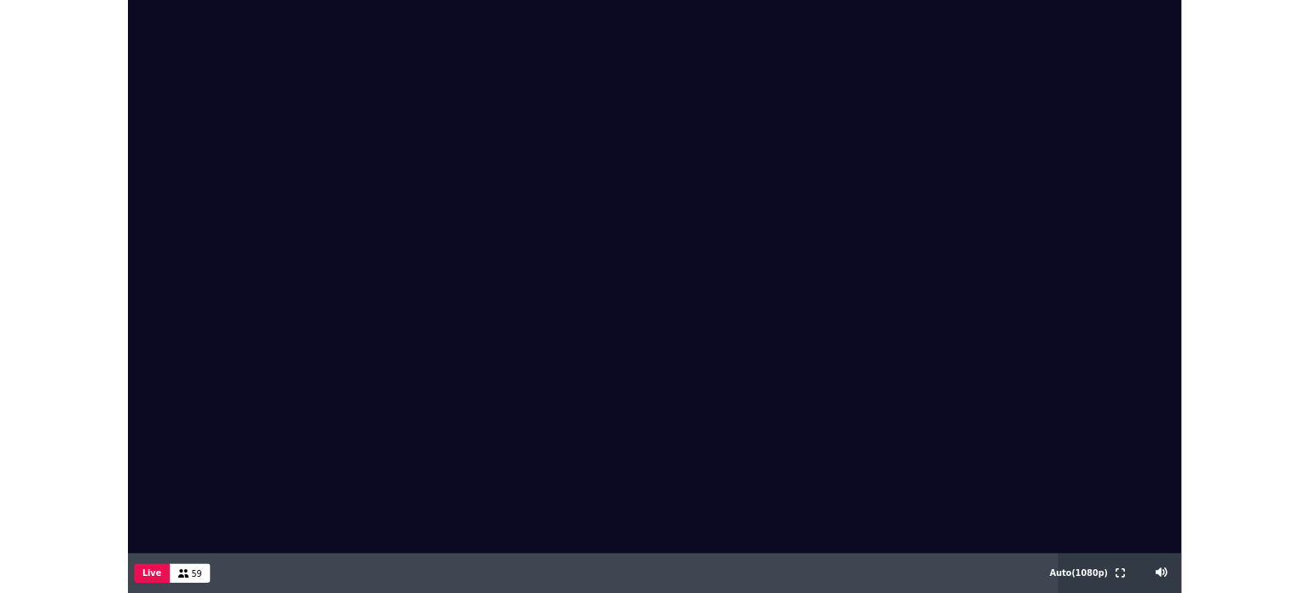
drag, startPoint x: 1361, startPoint y: 712, endPoint x: 1027, endPoint y: 528, distance: 381.6
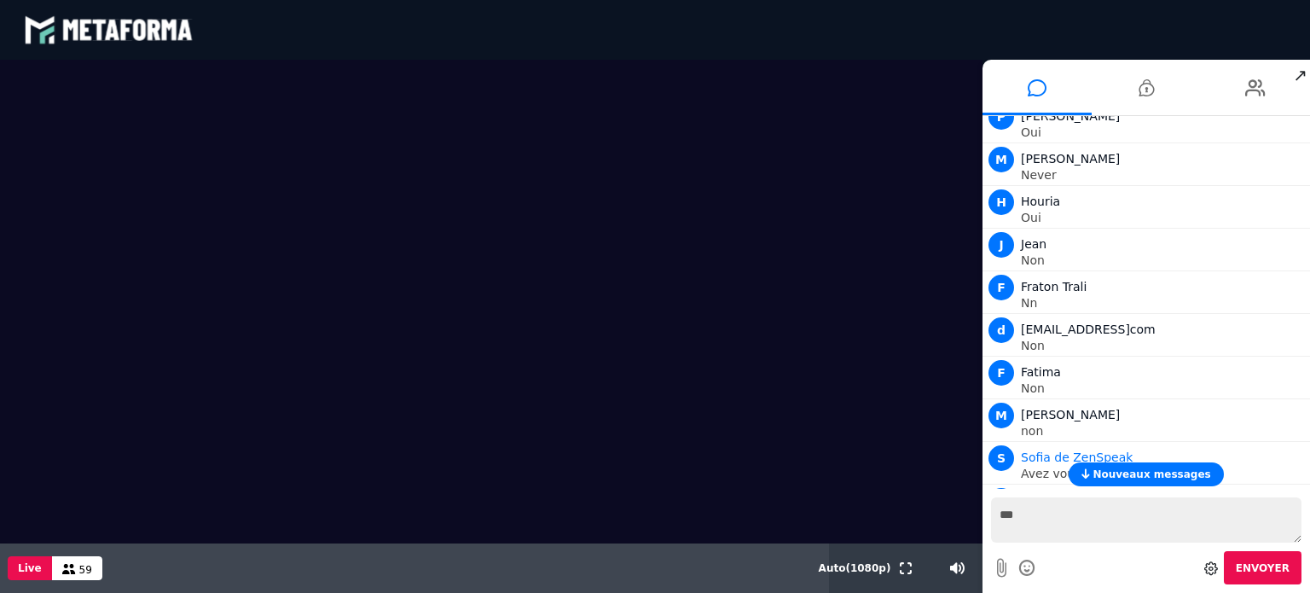
click at [747, 360] on video at bounding box center [491, 301] width 982 height 483
drag, startPoint x: 903, startPoint y: 572, endPoint x: 903, endPoint y: 675, distance: 103.2
click at [903, 572] on icon at bounding box center [906, 568] width 12 height 12
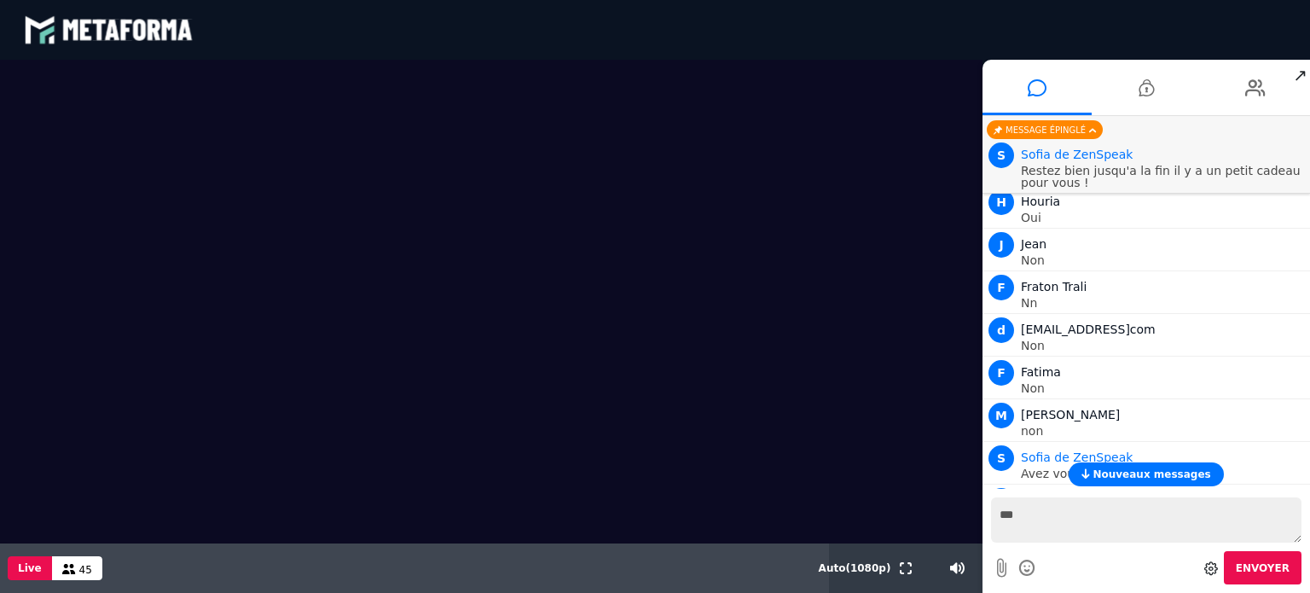
click at [1044, 514] on textarea "***" at bounding box center [1146, 519] width 310 height 45
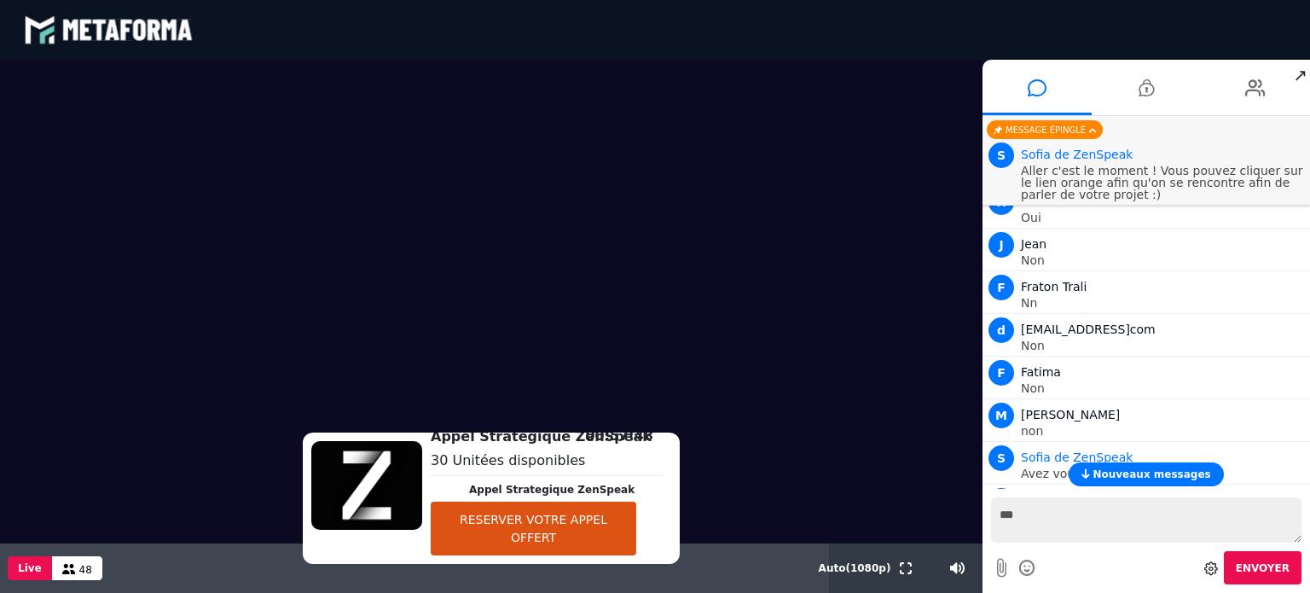
click at [541, 533] on button "RESERVER VOTRE APPEL OFFERT" at bounding box center [533, 528] width 205 height 54
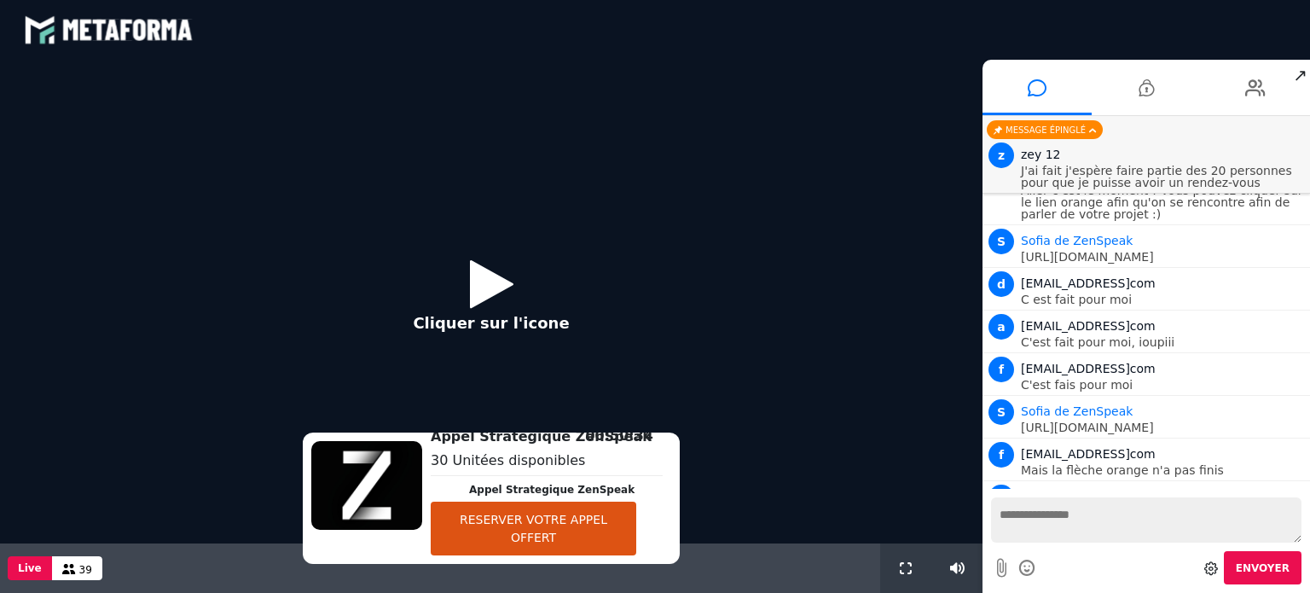
scroll to position [2068, 0]
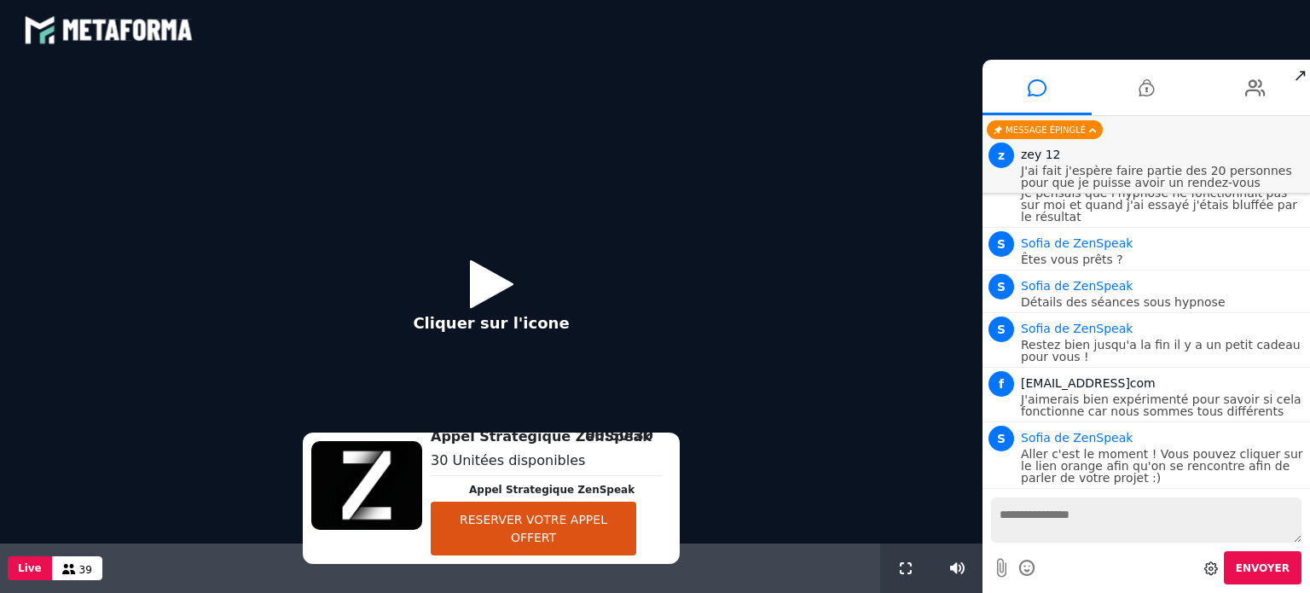
click at [550, 525] on button "RESERVER VOTRE APPEL OFFERT" at bounding box center [533, 528] width 205 height 54
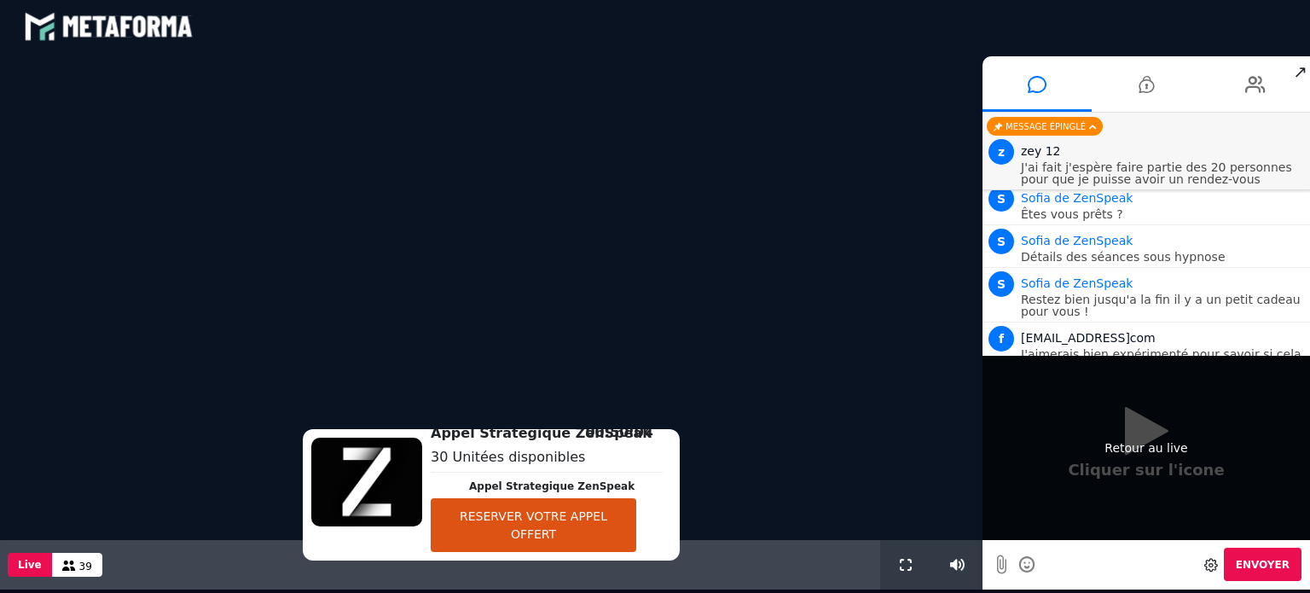
scroll to position [2110, 0]
click at [1151, 431] on div "Retour au live" at bounding box center [1145, 448] width 327 height 184
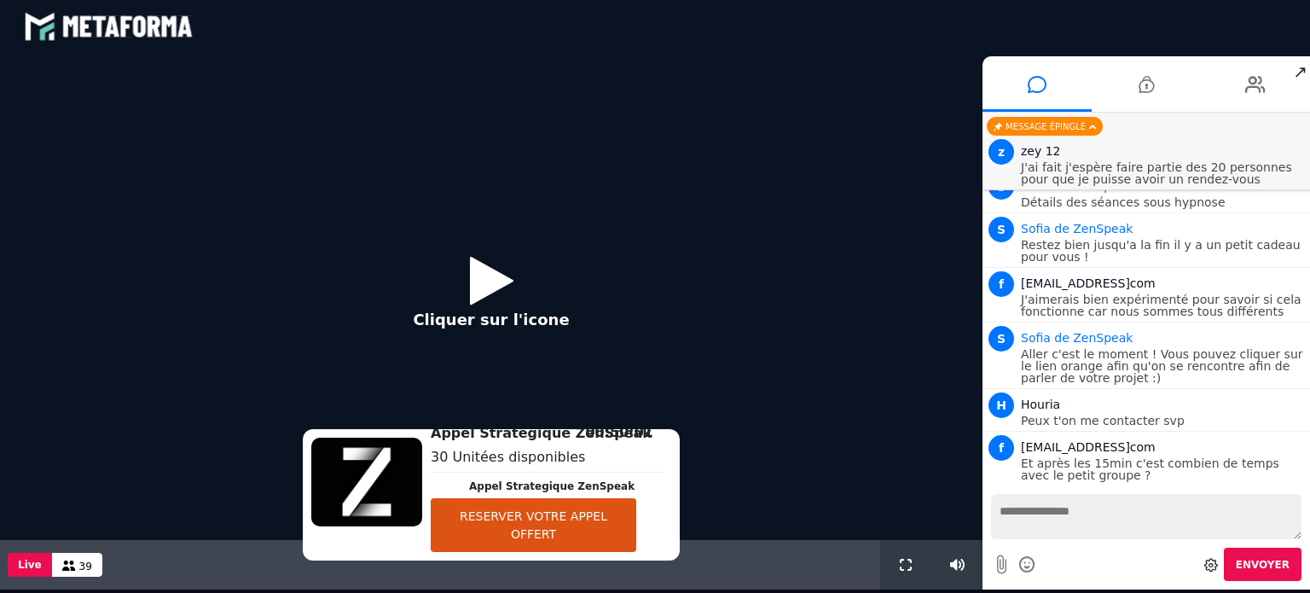
scroll to position [2164, 0]
click at [548, 526] on button "RESERVER VOTRE APPEL OFFERT" at bounding box center [533, 525] width 205 height 54
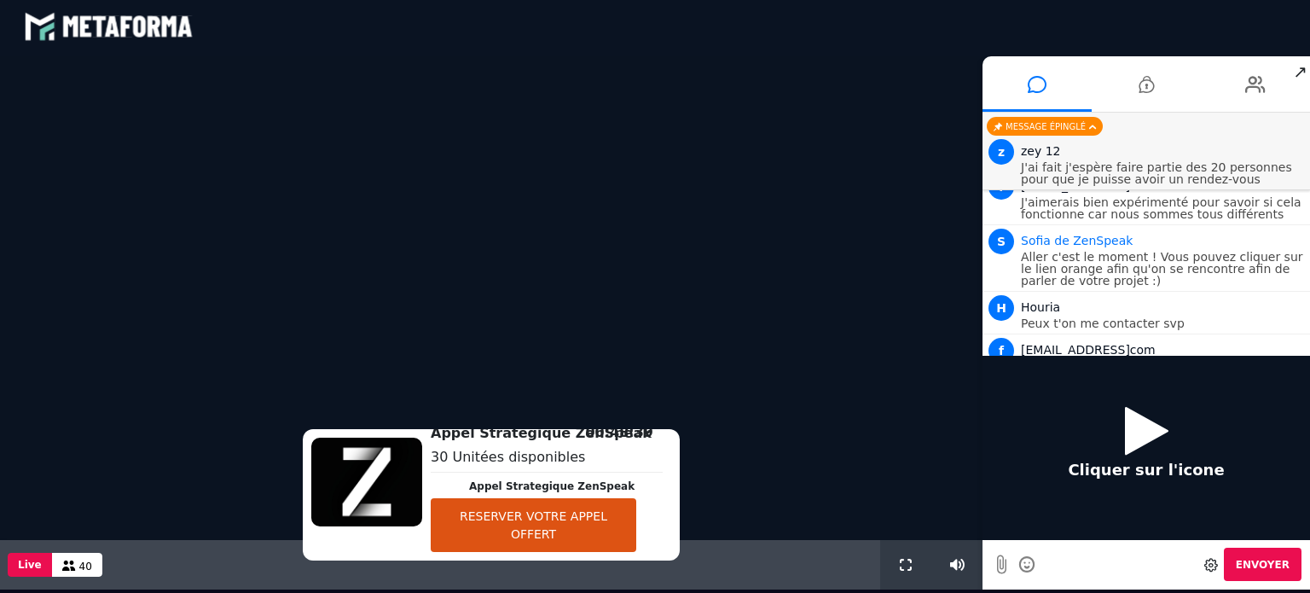
scroll to position [0, 0]
